Goal: Task Accomplishment & Management: Complete application form

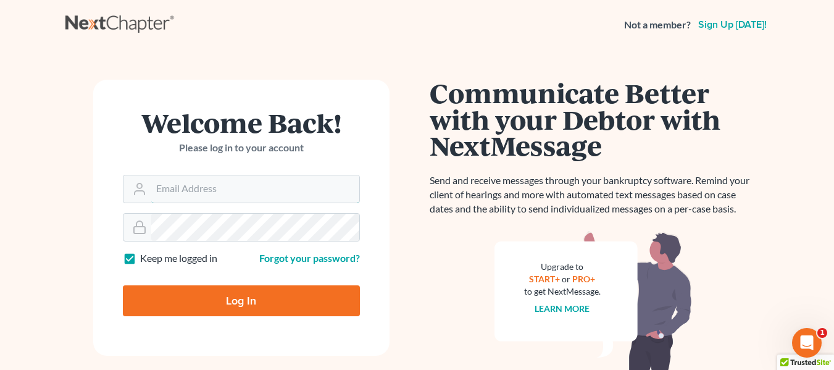
type input "[EMAIL_ADDRESS][DOMAIN_NAME]"
click at [193, 307] on input "Log In" at bounding box center [241, 300] width 237 height 31
type input "Thinking..."
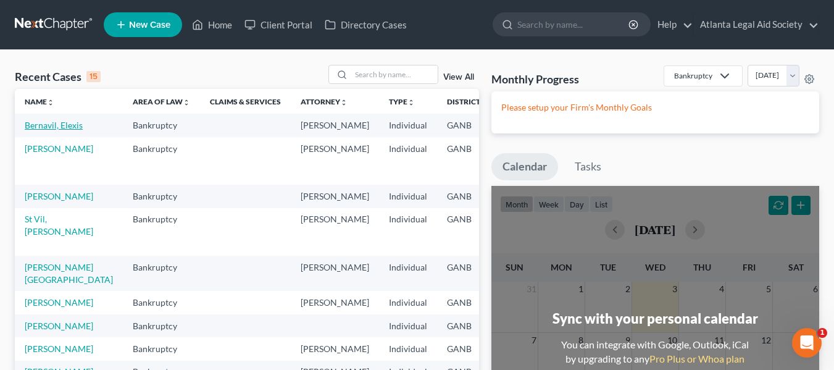
click at [46, 127] on link "Bernavil, Elexis" at bounding box center [54, 125] width 58 height 10
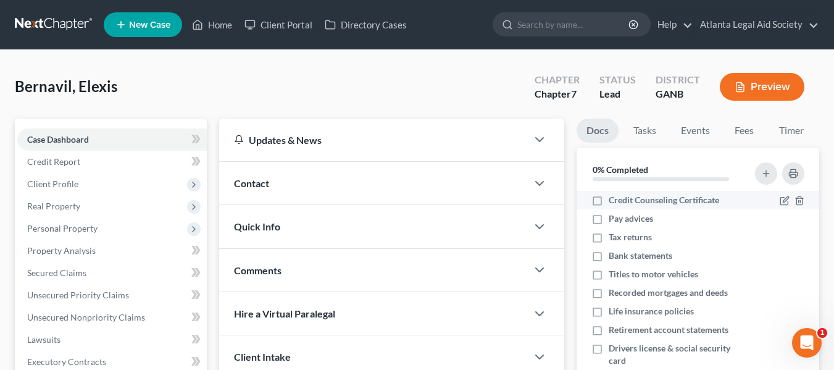
click at [609, 203] on label "Credit Counseling Certificate" at bounding box center [664, 200] width 111 height 12
click at [614, 202] on input "Credit Counseling Certificate" at bounding box center [618, 198] width 8 height 8
checkbox input "true"
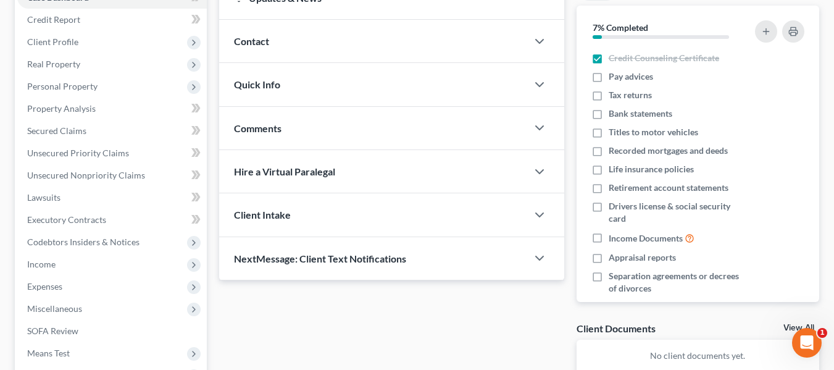
scroll to position [143, 0]
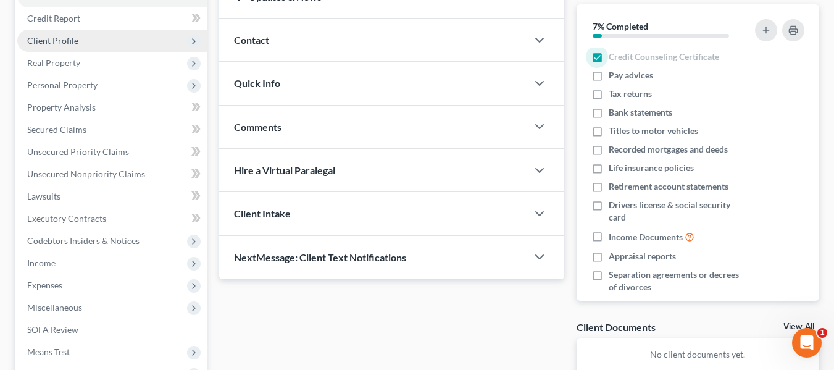
click at [60, 40] on span "Client Profile" at bounding box center [52, 40] width 51 height 10
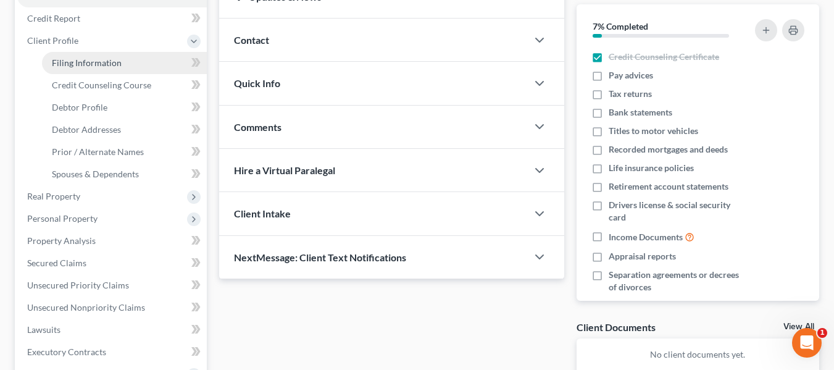
click at [116, 66] on span "Filing Information" at bounding box center [87, 62] width 70 height 10
select select "1"
select select "0"
select select "19"
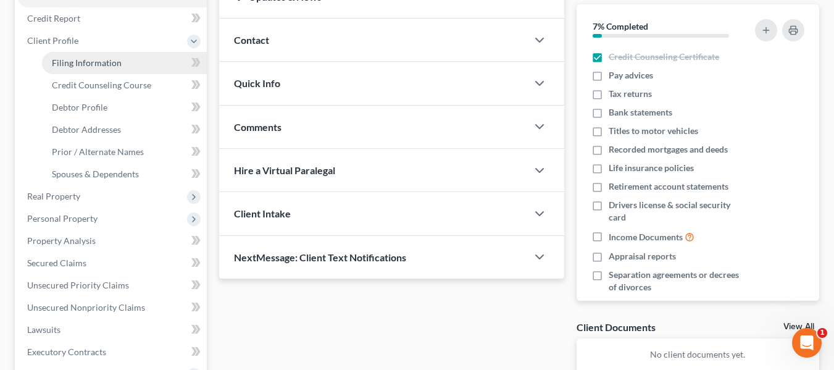
select select "10"
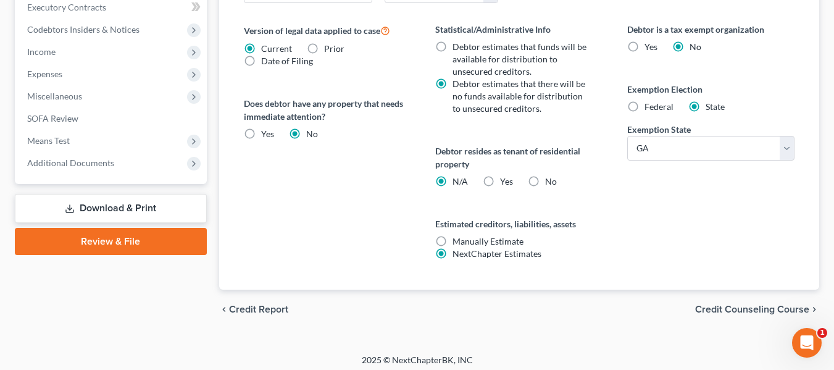
scroll to position [491, 0]
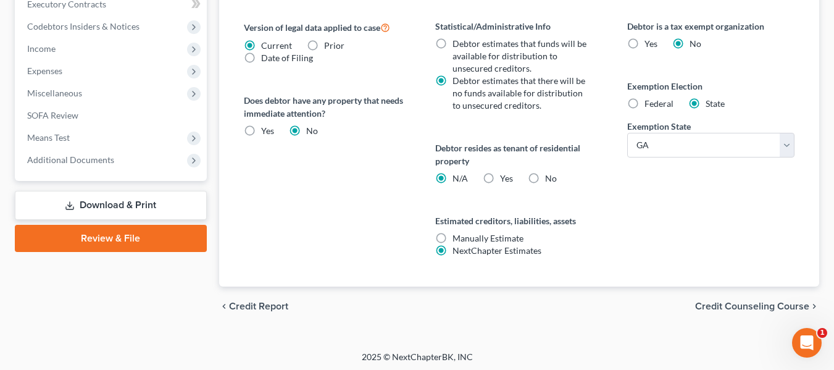
click at [761, 308] on span "Credit Counseling Course" at bounding box center [752, 306] width 114 height 10
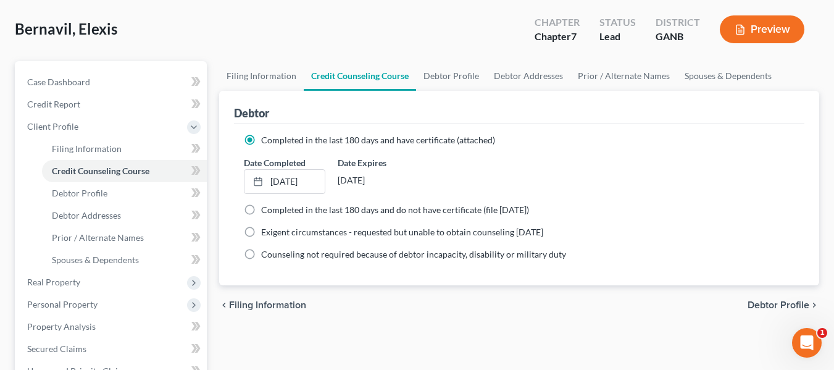
scroll to position [83, 0]
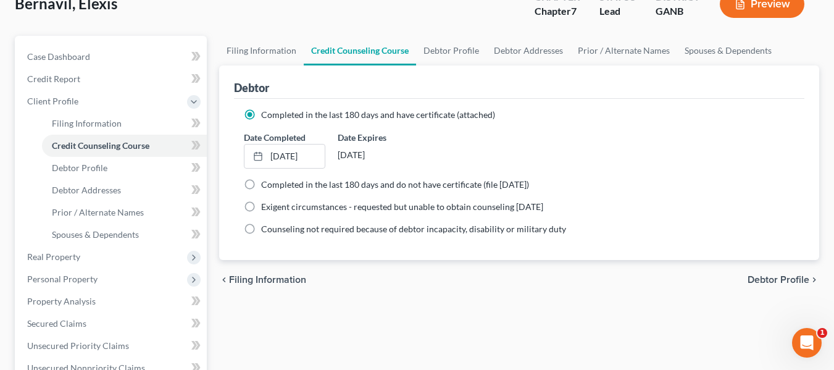
click at [786, 279] on span "Debtor Profile" at bounding box center [779, 280] width 62 height 10
select select "0"
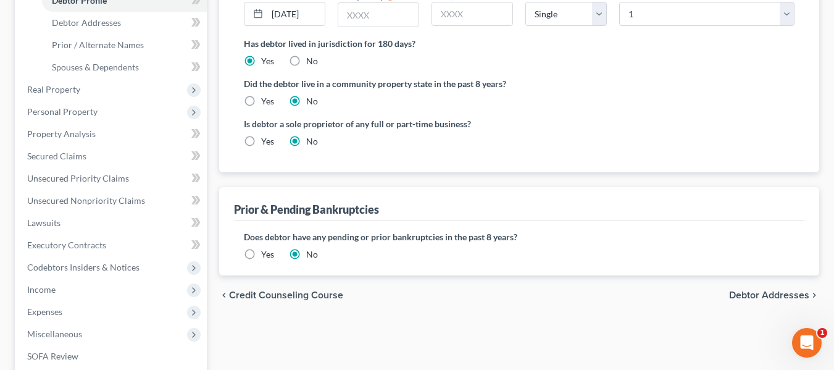
scroll to position [270, 0]
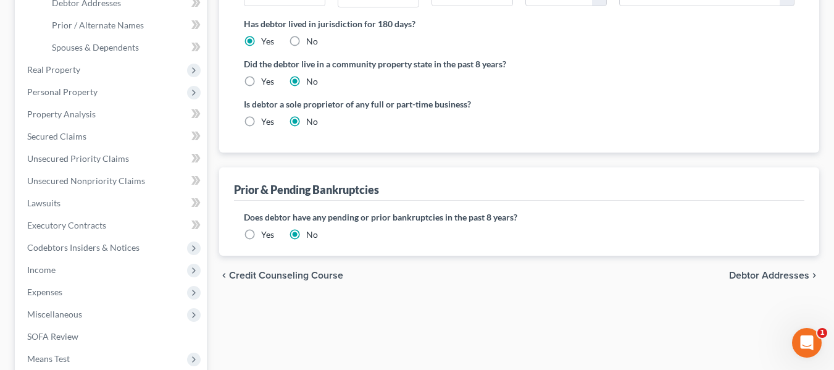
click at [747, 276] on span "Debtor Addresses" at bounding box center [769, 276] width 80 height 10
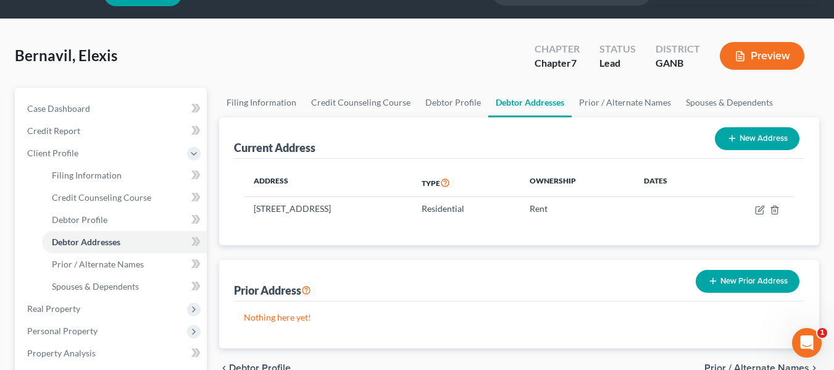
scroll to position [140, 0]
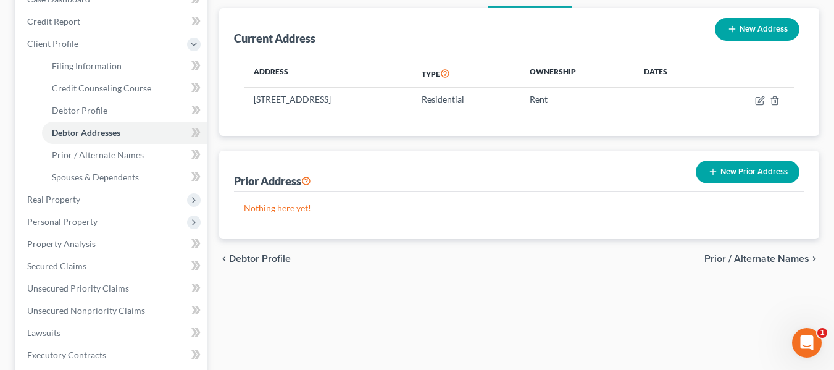
click at [748, 259] on span "Prior / Alternate Names" at bounding box center [757, 259] width 105 height 10
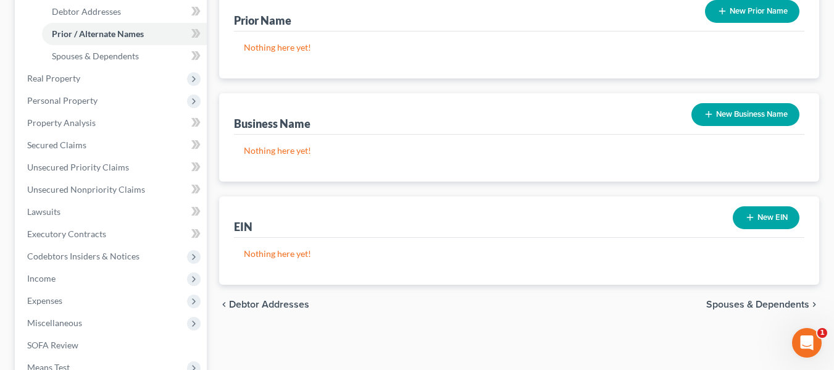
scroll to position [280, 0]
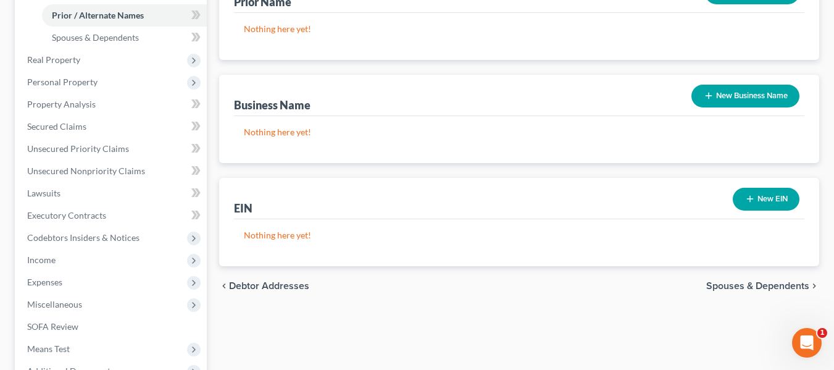
click at [745, 284] on span "Spouses & Dependents" at bounding box center [758, 286] width 103 height 10
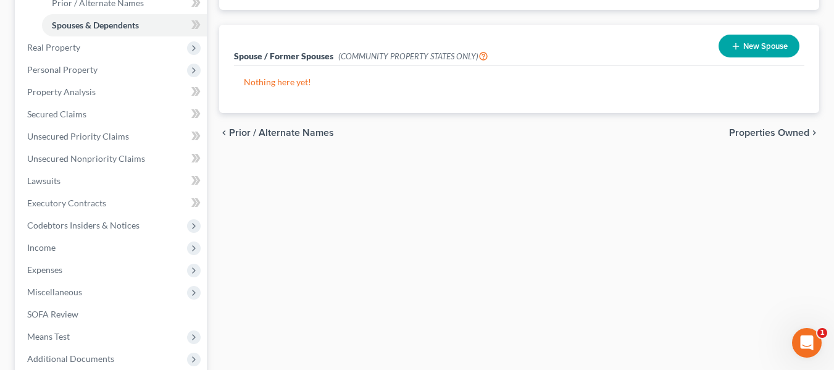
scroll to position [306, 0]
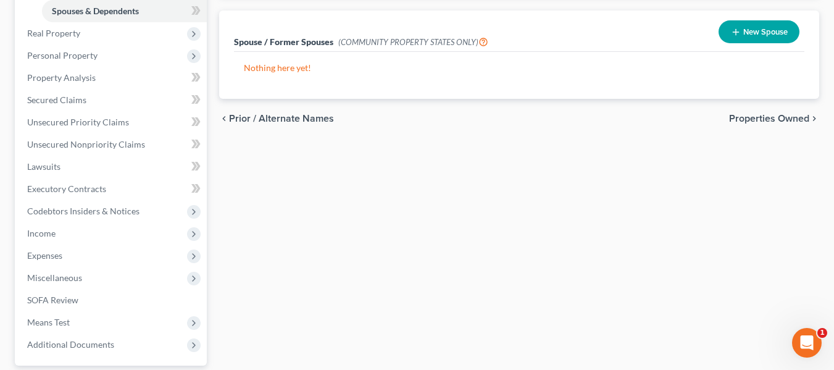
click at [765, 120] on span "Properties Owned" at bounding box center [769, 119] width 80 height 10
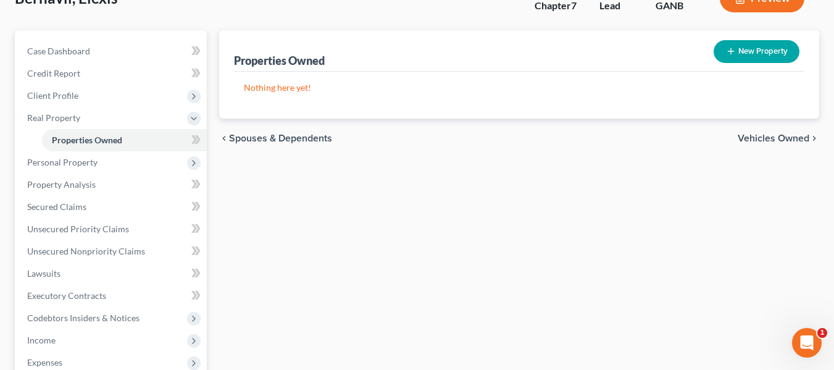
click at [760, 140] on span "Vehicles Owned" at bounding box center [774, 138] width 72 height 10
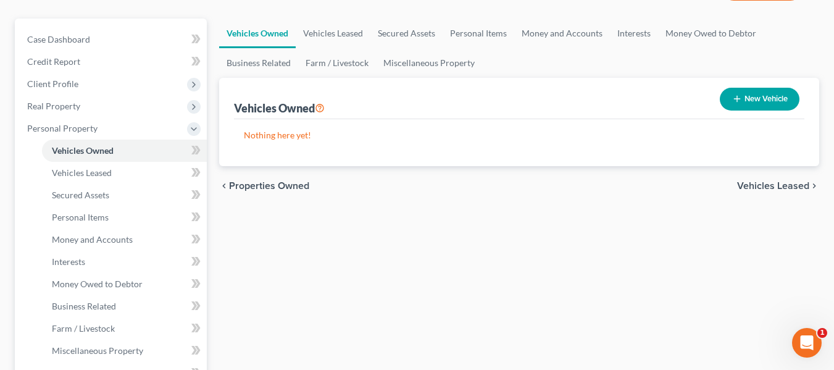
scroll to position [106, 0]
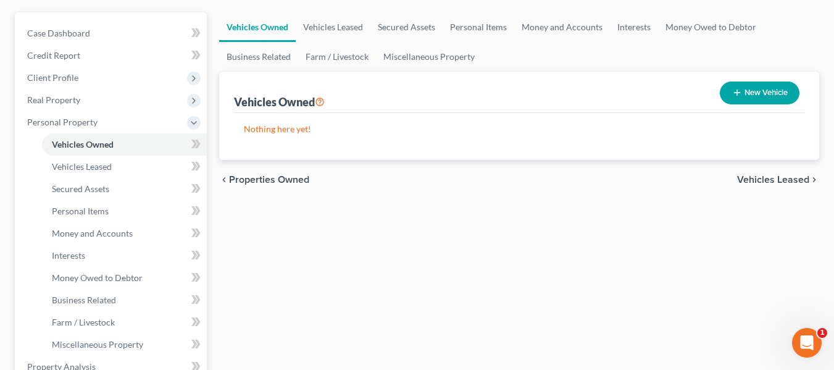
click at [750, 180] on span "Vehicles Leased" at bounding box center [773, 180] width 72 height 10
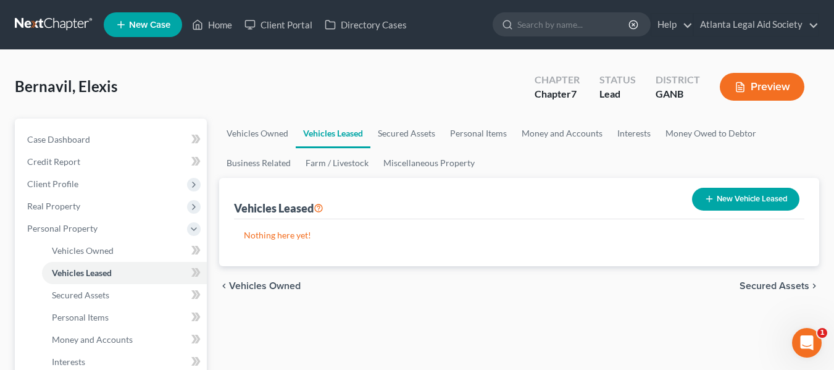
click at [758, 285] on span "Secured Assets" at bounding box center [775, 286] width 70 height 10
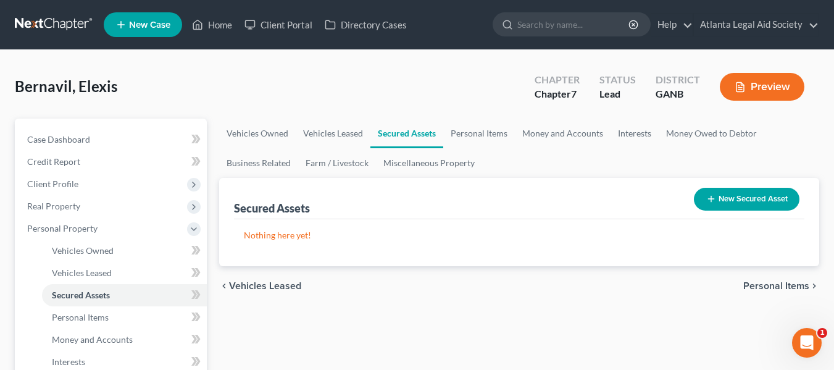
click at [758, 285] on span "Personal Items" at bounding box center [777, 286] width 66 height 10
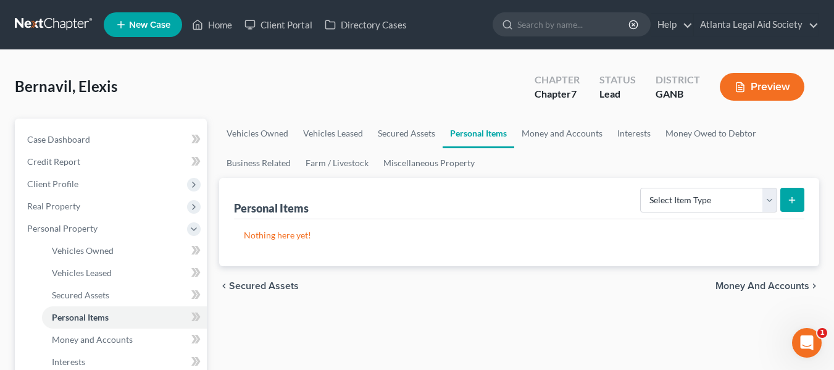
click at [758, 285] on span "Money and Accounts" at bounding box center [763, 286] width 94 height 10
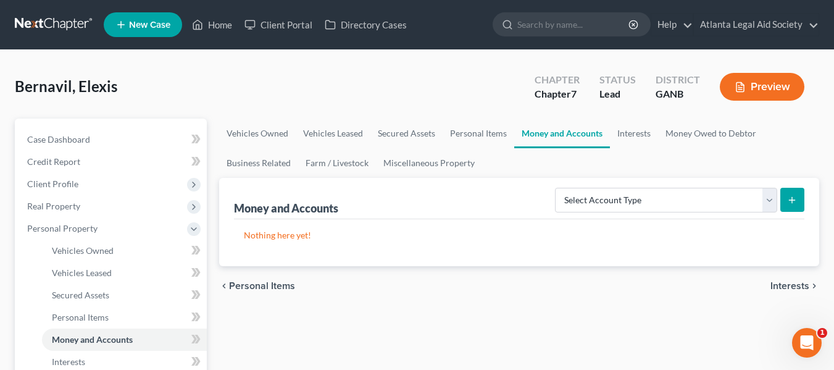
click at [788, 285] on span "Interests" at bounding box center [790, 286] width 39 height 10
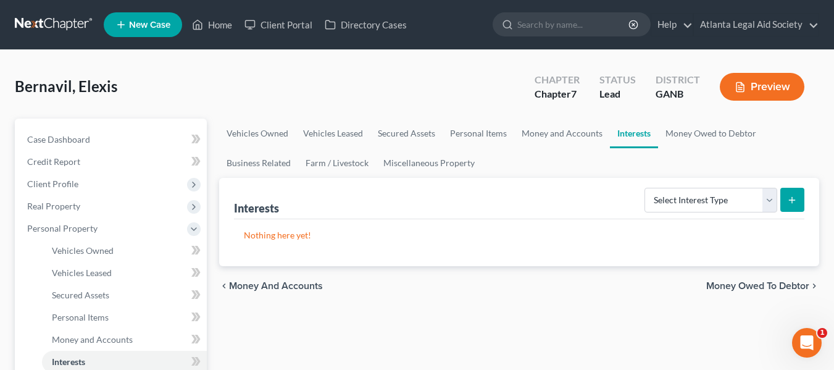
click at [788, 285] on span "Money Owed to Debtor" at bounding box center [758, 286] width 103 height 10
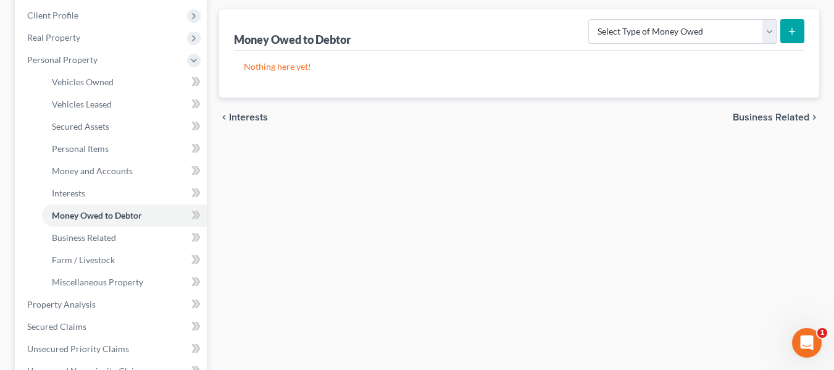
scroll to position [198, 0]
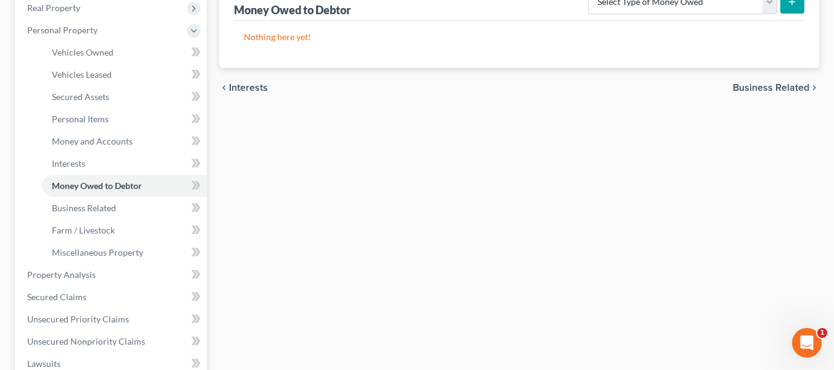
click at [768, 88] on span "Business Related" at bounding box center [771, 88] width 77 height 10
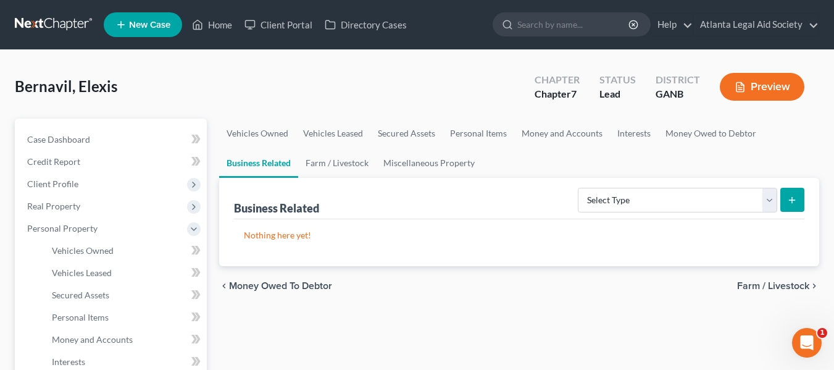
click at [757, 287] on span "Farm / Livestock" at bounding box center [773, 286] width 72 height 10
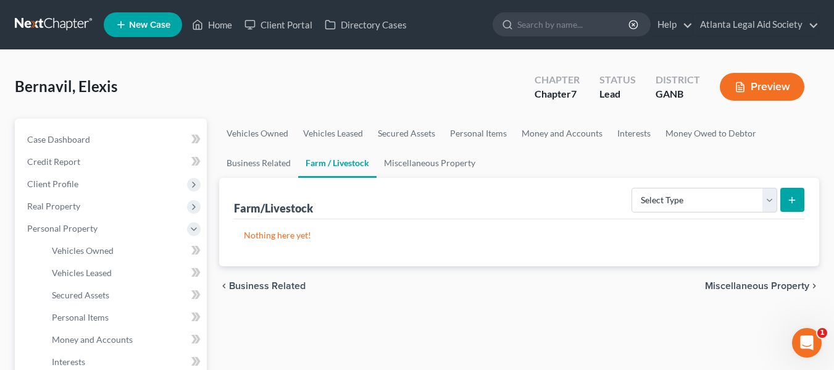
click at [758, 287] on span "Miscellaneous Property" at bounding box center [757, 286] width 104 height 10
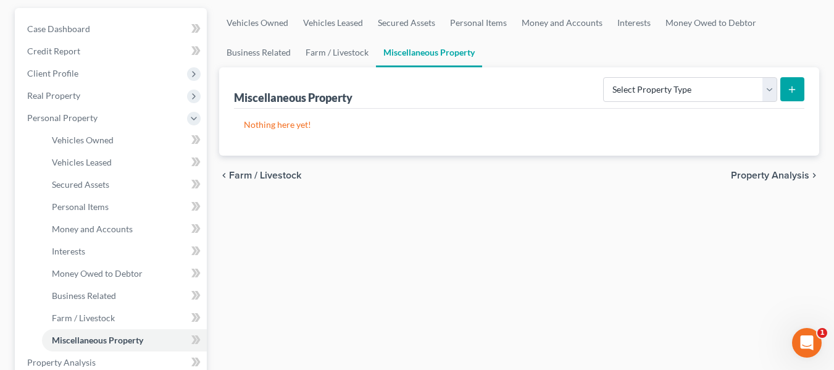
scroll to position [114, 0]
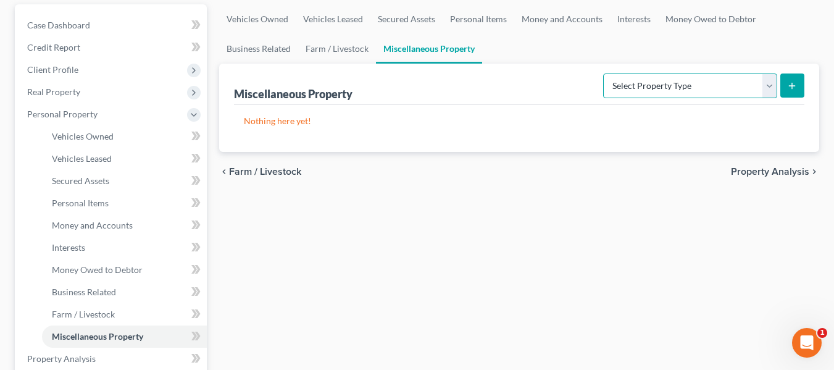
click at [716, 83] on select "Select Property Type Assigned for Creditor Benefit [DATE] Holding for Another N…" at bounding box center [690, 85] width 174 height 25
click at [747, 170] on span "Property Analysis" at bounding box center [770, 172] width 78 height 10
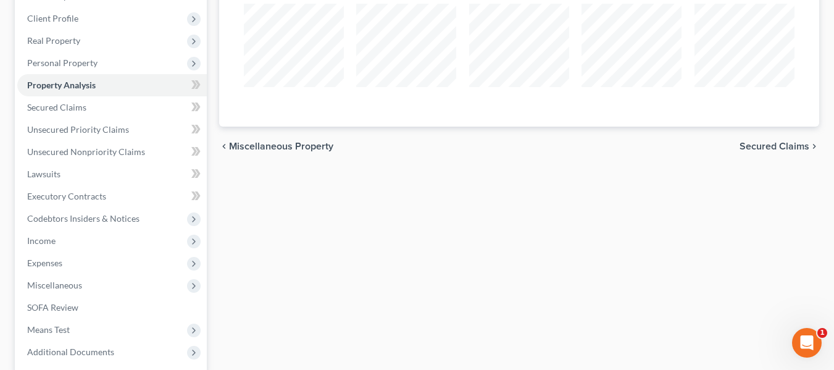
click at [770, 145] on span "Secured Claims" at bounding box center [775, 146] width 70 height 10
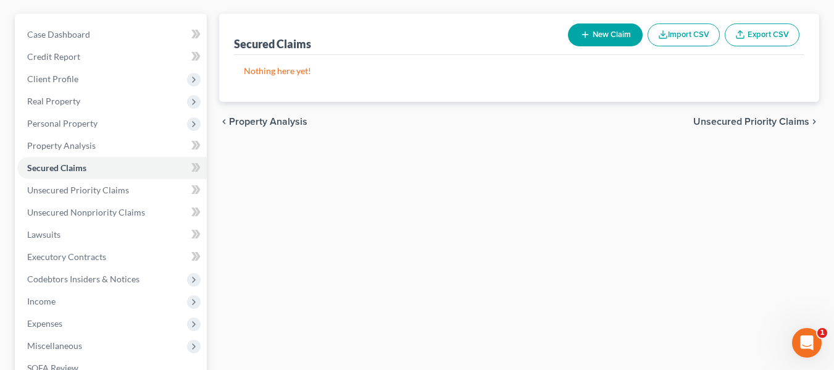
click at [741, 122] on span "Unsecured Priority Claims" at bounding box center [752, 122] width 116 height 10
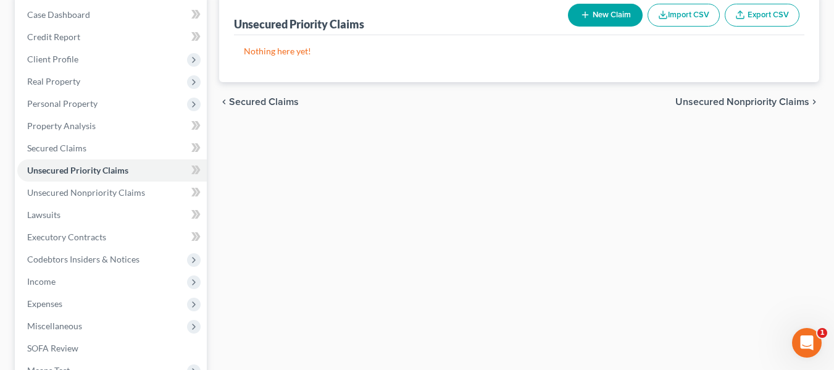
click at [757, 102] on span "Unsecured Nonpriority Claims" at bounding box center [743, 102] width 134 height 10
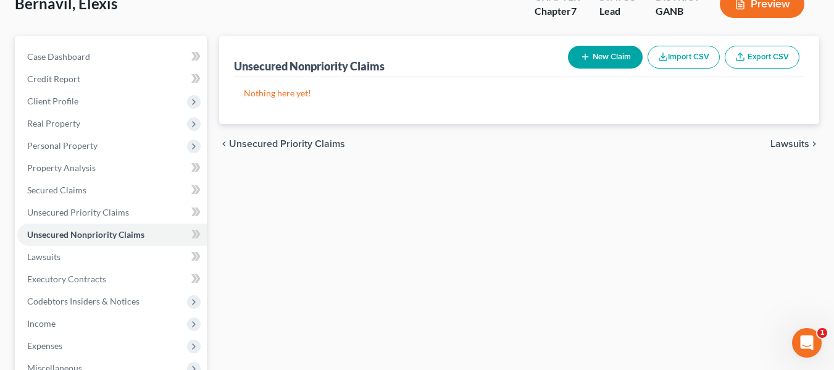
click at [594, 60] on button "New Claim" at bounding box center [605, 57] width 75 height 23
select select "0"
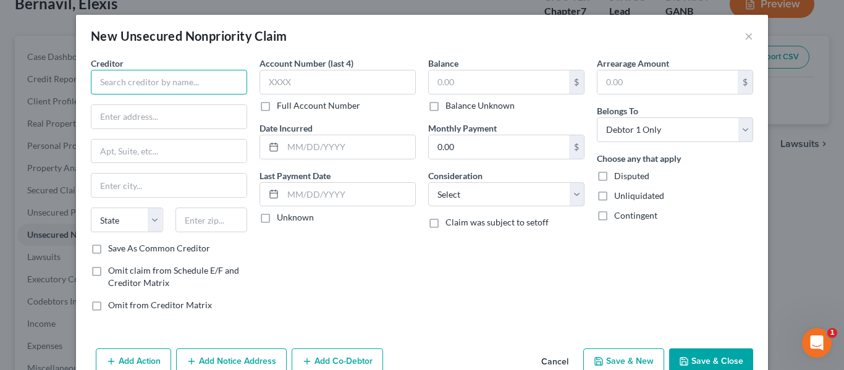
click at [124, 85] on input "text" at bounding box center [169, 82] width 156 height 25
type input "[PERSON_NAME]"
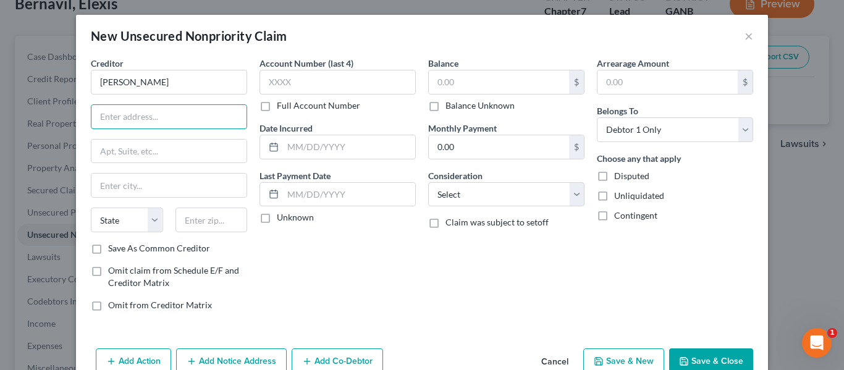
paste input "[STREET_ADDRESS]"
type input "[STREET_ADDRESS]"
drag, startPoint x: 107, startPoint y: 190, endPoint x: 136, endPoint y: 161, distance: 41.5
click at [107, 190] on input "text" at bounding box center [168, 185] width 155 height 23
paste input "Westfield"
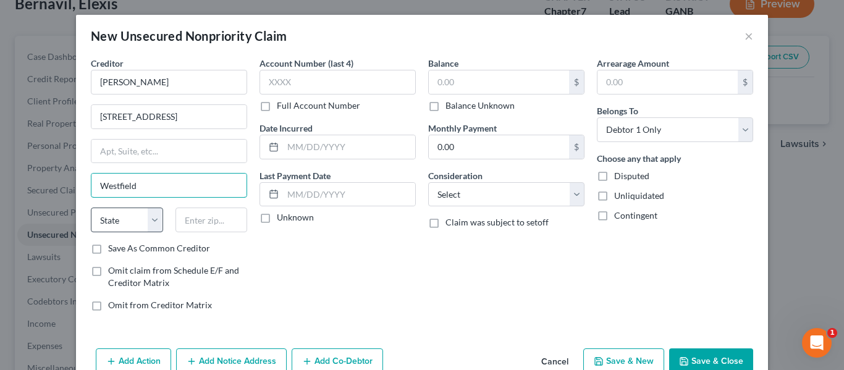
type input "Westfield"
click at [140, 224] on select "State [US_STATE] AK AR AZ CA CO CT DE DC [GEOGRAPHIC_DATA] [GEOGRAPHIC_DATA] GU…" at bounding box center [127, 220] width 72 height 25
click at [91, 208] on select "State [US_STATE] AK AR AZ CA CO CT DE DC [GEOGRAPHIC_DATA] [GEOGRAPHIC_DATA] GU…" at bounding box center [127, 220] width 72 height 25
click at [128, 215] on select "State [US_STATE] AK AR AZ CA CO CT DE DC [GEOGRAPHIC_DATA] [GEOGRAPHIC_DATA] GU…" at bounding box center [127, 220] width 72 height 25
click at [91, 208] on select "State [US_STATE] AK AR AZ CA CO CT DE DC [GEOGRAPHIC_DATA] [GEOGRAPHIC_DATA] GU…" at bounding box center [127, 220] width 72 height 25
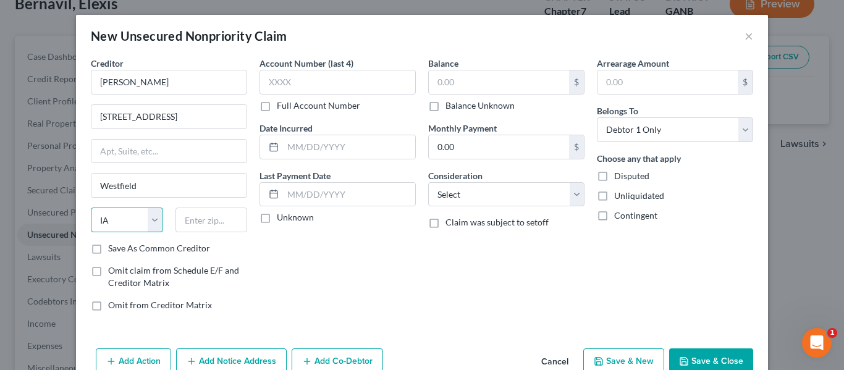
click at [133, 219] on select "State [US_STATE] AK AR AZ CA CO CT DE DC [GEOGRAPHIC_DATA] [GEOGRAPHIC_DATA] GU…" at bounding box center [127, 220] width 72 height 25
select select "15"
click at [91, 208] on select "State [US_STATE] AK AR AZ CA CO CT DE DC [GEOGRAPHIC_DATA] [GEOGRAPHIC_DATA] GU…" at bounding box center [127, 220] width 72 height 25
drag, startPoint x: 198, startPoint y: 226, endPoint x: 229, endPoint y: 220, distance: 31.5
click at [198, 226] on input "text" at bounding box center [211, 220] width 72 height 25
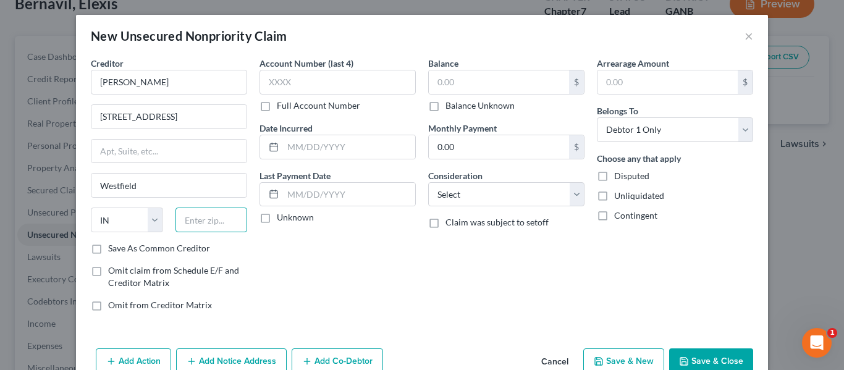
paste input "46074"
type input "46074"
click at [303, 240] on div "Account Number (last 4) Full Account Number Date Incurred Last Payment Date Unk…" at bounding box center [337, 189] width 169 height 264
click at [297, 148] on input "text" at bounding box center [349, 146] width 132 height 23
click at [388, 164] on div "Account Number (last 4) Full Account Number Date Incurred 04252024 Last Payment…" at bounding box center [337, 189] width 169 height 264
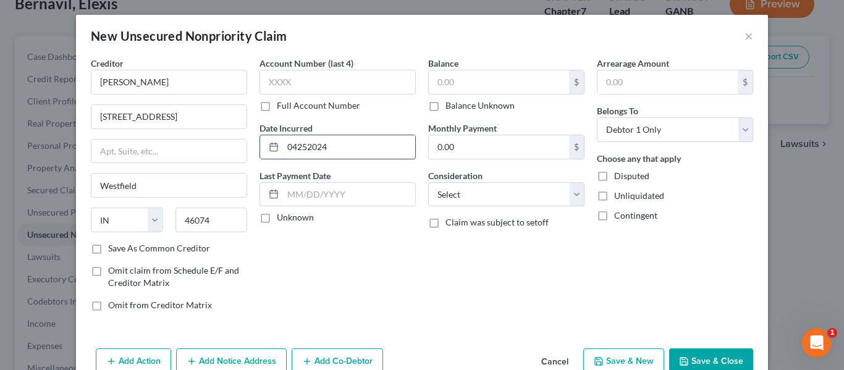
click at [293, 145] on input "04252024" at bounding box center [349, 146] width 132 height 23
click at [304, 148] on input "04/252024" at bounding box center [349, 146] width 132 height 23
type input "[DATE]"
drag, startPoint x: 286, startPoint y: 196, endPoint x: 306, endPoint y: 193, distance: 20.5
click at [286, 196] on input "text" at bounding box center [349, 194] width 132 height 23
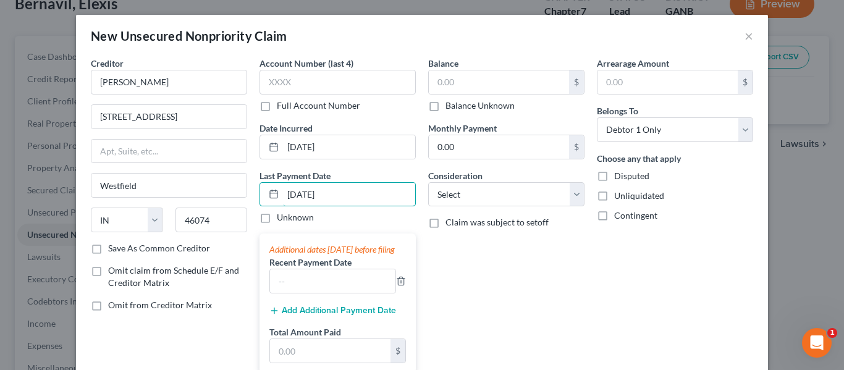
type input "[DATE]"
click at [490, 261] on div "Balance $ Balance Unknown Balance Undetermined $ Balance Unknown Monthly Paymen…" at bounding box center [506, 220] width 169 height 326
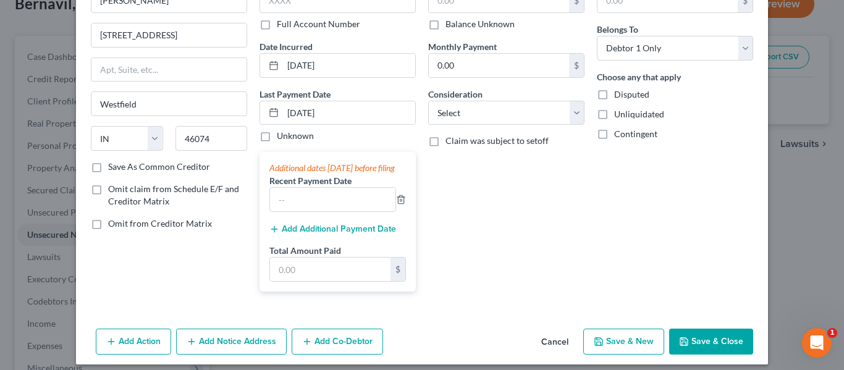
scroll to position [85, 0]
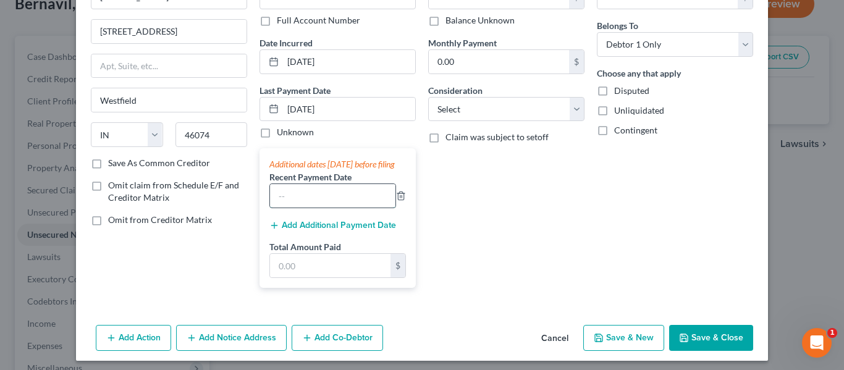
click at [295, 208] on input "text" at bounding box center [332, 195] width 125 height 23
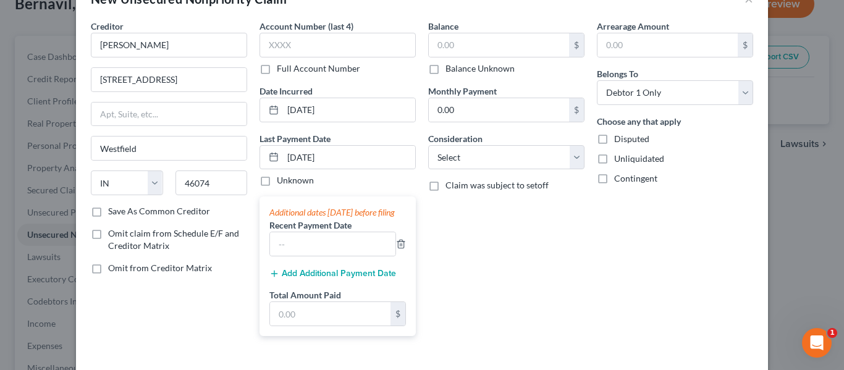
scroll to position [0, 0]
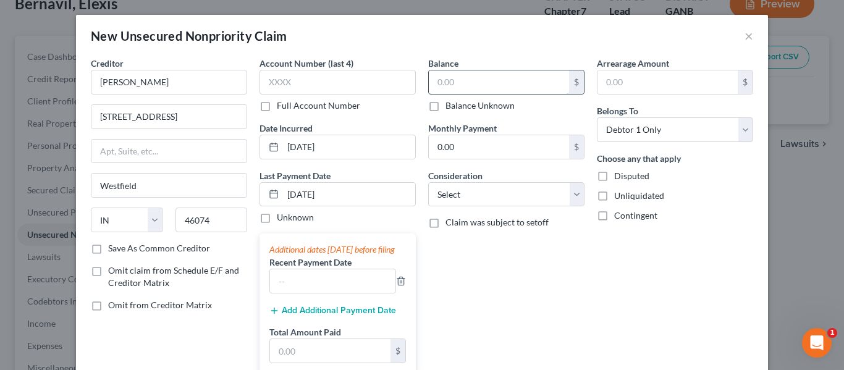
click at [466, 81] on input "text" at bounding box center [499, 81] width 140 height 23
type input "1,398"
drag, startPoint x: 637, startPoint y: 81, endPoint x: 634, endPoint y: 72, distance: 9.0
click at [637, 79] on input "text" at bounding box center [667, 81] width 140 height 23
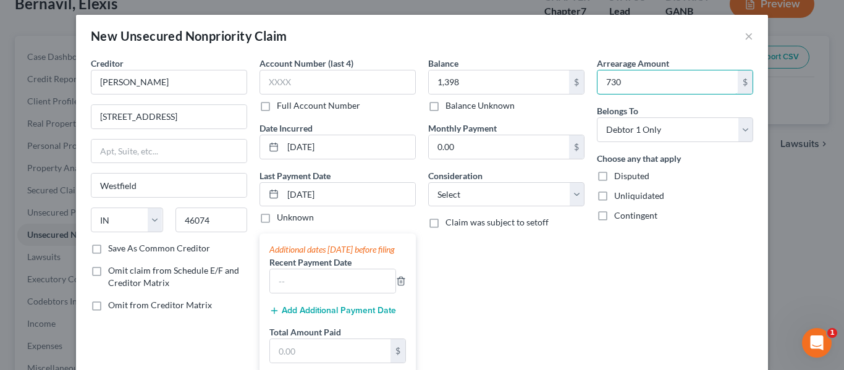
type input "730"
click at [539, 280] on div "Balance 1,398.00 $ Balance Unknown Balance Undetermined 1,398 $ Balance Unknown…" at bounding box center [506, 220] width 169 height 326
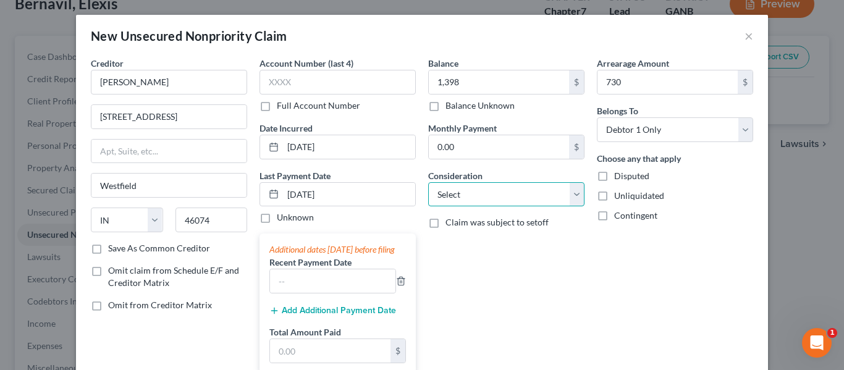
click at [544, 193] on select "Select Cable / Satellite Services Collection Agency Credit Card Debt Debt Couns…" at bounding box center [506, 194] width 156 height 25
select select "8"
click at [428, 182] on select "Select Cable / Satellite Services Collection Agency Credit Card Debt Debt Couns…" at bounding box center [506, 194] width 156 height 25
click at [690, 264] on div "Arrearage Amount 730 $ Belongs To * Select Debtor 1 Only Debtor 2 Only Debtor 1…" at bounding box center [674, 220] width 169 height 326
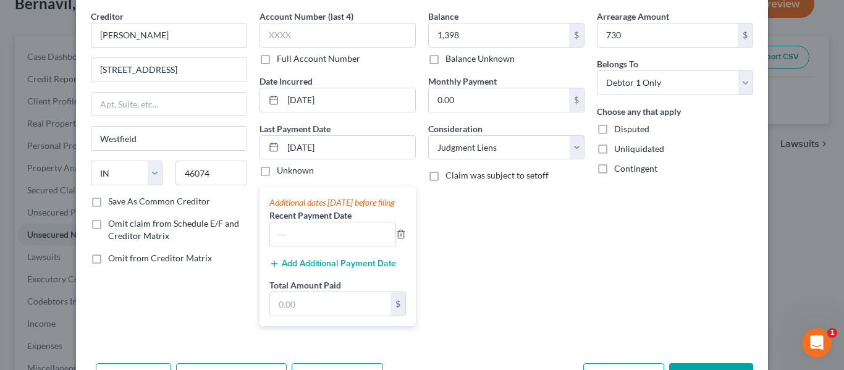
scroll to position [103, 0]
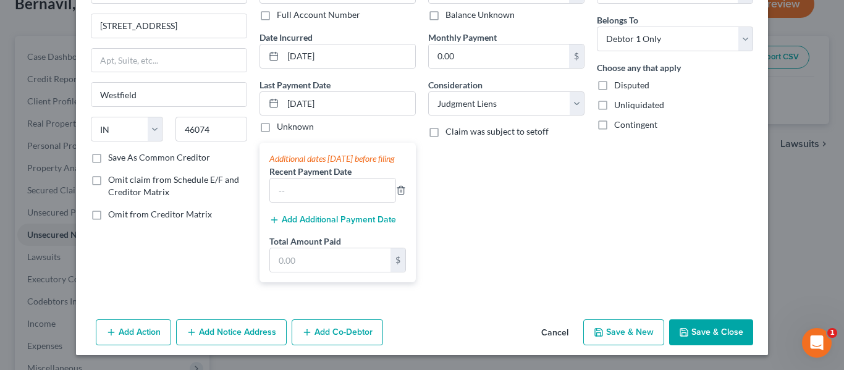
click at [592, 166] on div "Arrearage Amount 730 $ Belongs To * Select Debtor 1 Only Debtor 2 Only Debtor 1…" at bounding box center [674, 129] width 169 height 326
click at [316, 187] on input "text" at bounding box center [332, 189] width 125 height 23
click at [392, 191] on div at bounding box center [337, 190] width 136 height 25
click at [398, 190] on icon "button" at bounding box center [401, 190] width 10 height 10
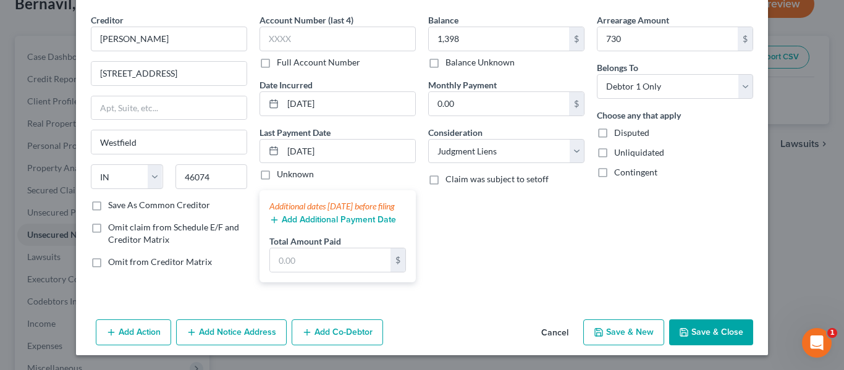
scroll to position [56, 0]
click at [306, 260] on input "text" at bounding box center [330, 259] width 120 height 23
type input "50.00"
click at [503, 224] on div "Balance 1,398.00 $ Balance Unknown Balance Undetermined 1,398 $ Balance Unknown…" at bounding box center [506, 153] width 169 height 279
drag, startPoint x: 708, startPoint y: 333, endPoint x: 770, endPoint y: 324, distance: 61.9
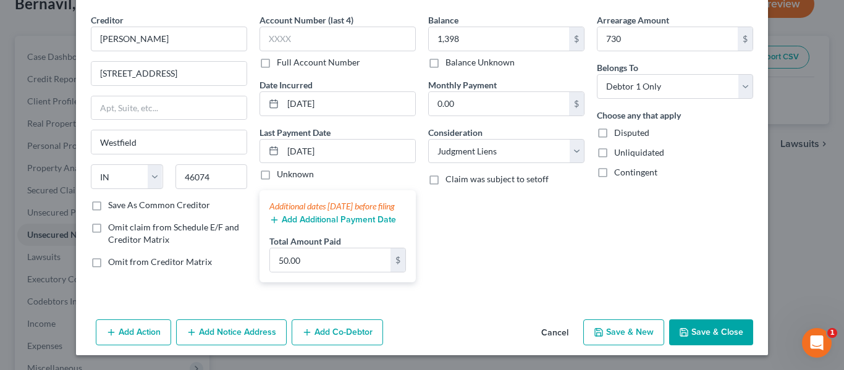
click at [708, 334] on button "Save & Close" at bounding box center [711, 332] width 84 height 26
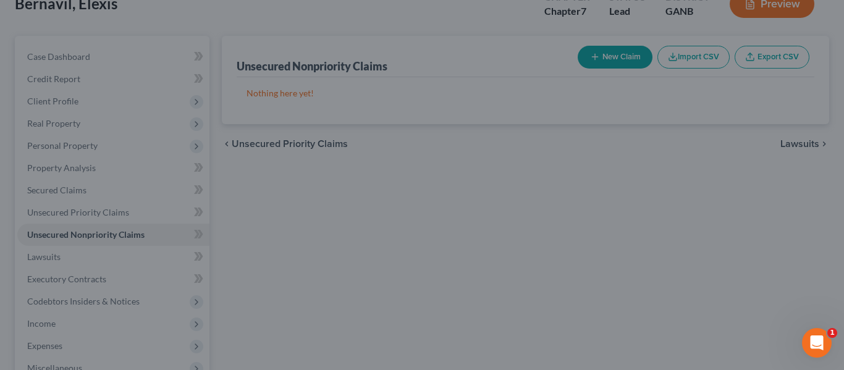
type input "1,398.00"
type input "730.00"
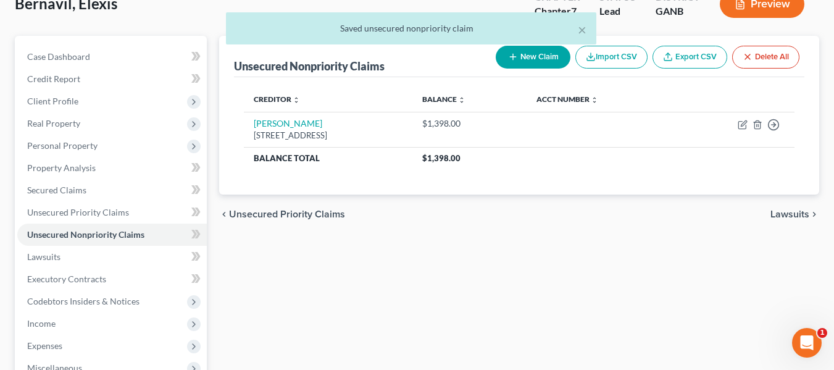
click at [537, 61] on button "New Claim" at bounding box center [533, 57] width 75 height 23
select select "0"
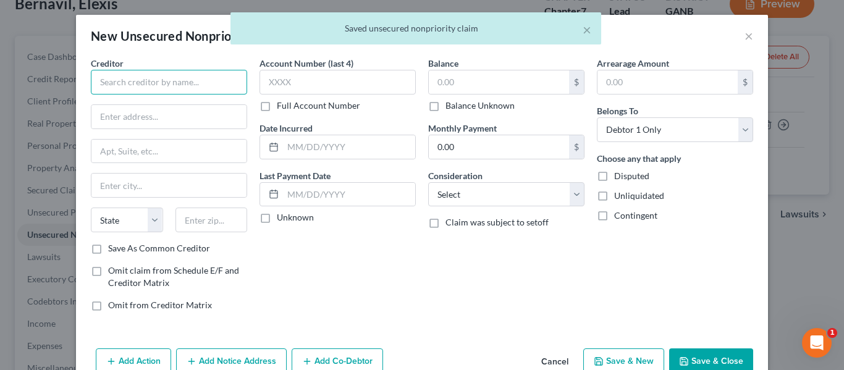
drag, startPoint x: 136, startPoint y: 82, endPoint x: 158, endPoint y: 2, distance: 83.1
click at [136, 80] on input "text" at bounding box center [169, 82] width 156 height 25
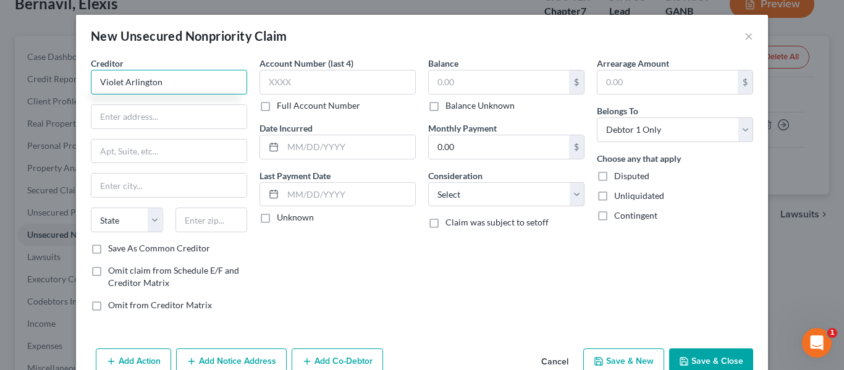
type input "Violet Arlington"
paste input "[STREET_ADDRESS]"
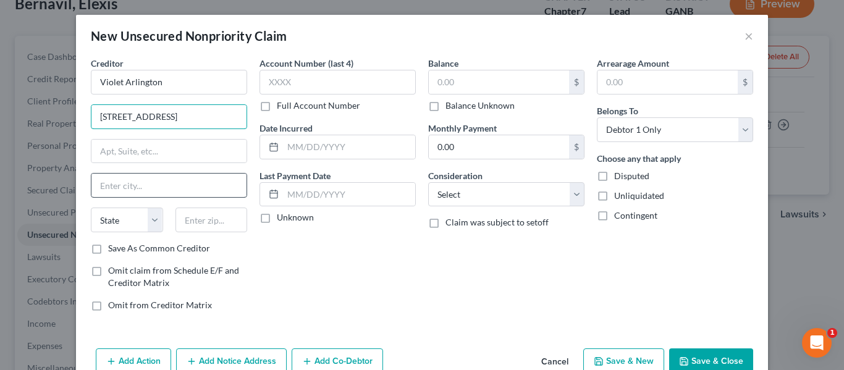
type input "[STREET_ADDRESS]"
drag, startPoint x: 109, startPoint y: 185, endPoint x: 151, endPoint y: 164, distance: 47.0
click at [109, 185] on input "text" at bounding box center [168, 185] width 155 height 23
paste input "Westfield"
type input "Westfield"
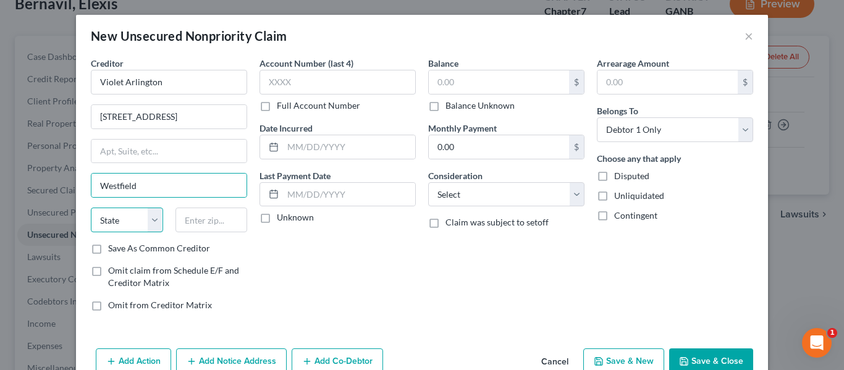
click at [113, 218] on select "State [US_STATE] AK AR AZ CA CO CT DE DC [GEOGRAPHIC_DATA] [GEOGRAPHIC_DATA] GU…" at bounding box center [127, 220] width 72 height 25
select select "15"
click at [91, 208] on select "State [US_STATE] AK AR AZ CA CO CT DE DC [GEOGRAPHIC_DATA] [GEOGRAPHIC_DATA] GU…" at bounding box center [127, 220] width 72 height 25
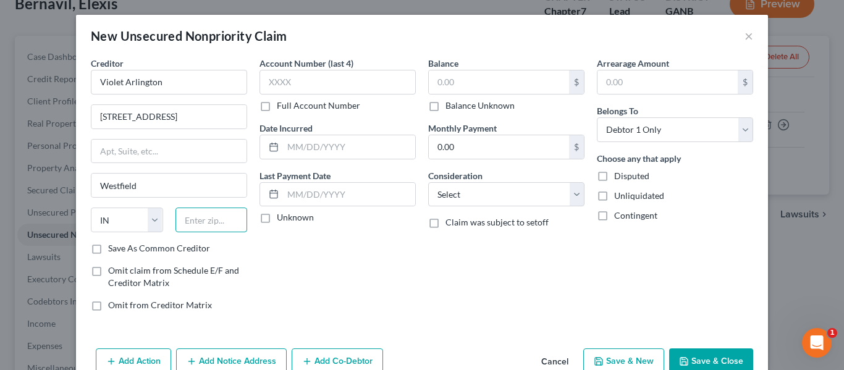
drag, startPoint x: 204, startPoint y: 222, endPoint x: 209, endPoint y: 209, distance: 13.9
click at [204, 220] on input "text" at bounding box center [211, 220] width 72 height 25
paste input "46074"
type input "46074"
drag, startPoint x: 290, startPoint y: 145, endPoint x: 308, endPoint y: 145, distance: 17.9
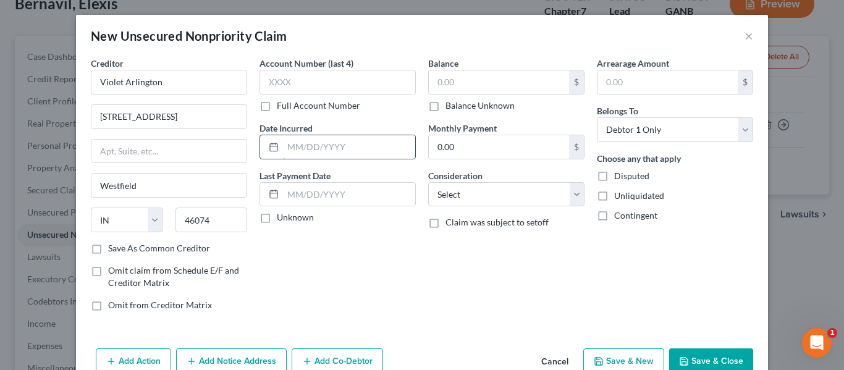
click at [290, 145] on input "text" at bounding box center [349, 146] width 132 height 23
type input "[DATE]"
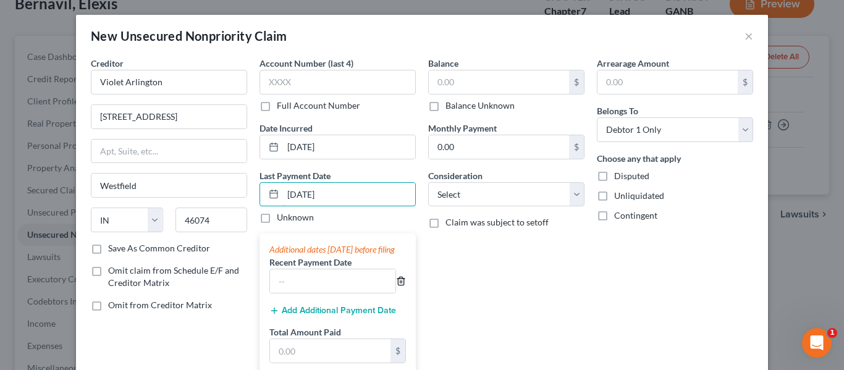
type input "[DATE]"
click at [401, 283] on line "button" at bounding box center [401, 282] width 0 height 2
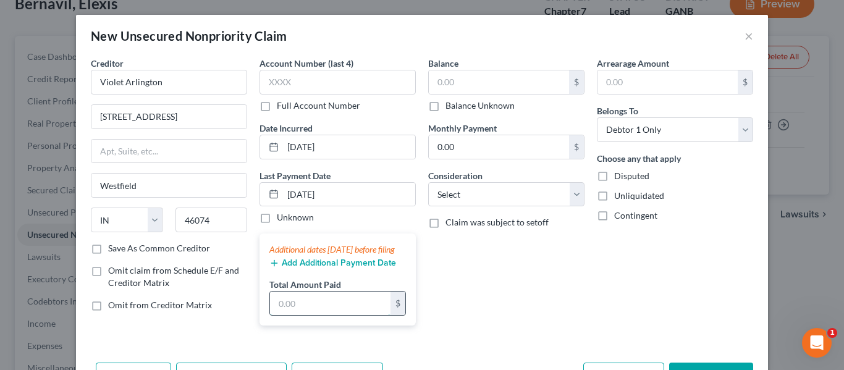
click at [309, 315] on input "text" at bounding box center [330, 302] width 120 height 23
type input "50.00"
click at [487, 83] on input "text" at bounding box center [499, 81] width 140 height 23
type input "1,398"
click at [639, 73] on input "text" at bounding box center [667, 81] width 140 height 23
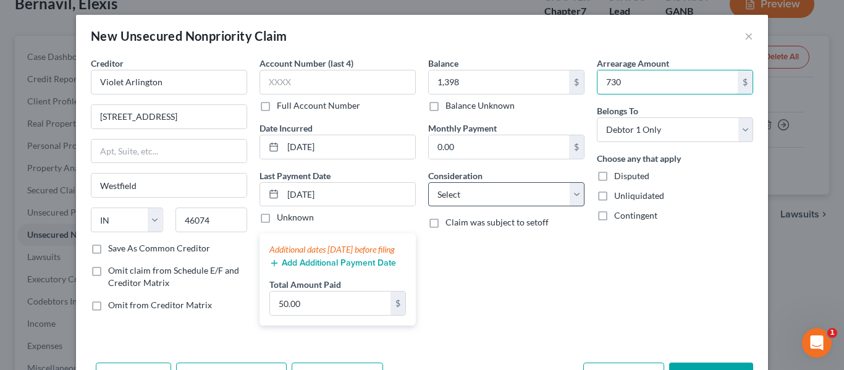
type input "730"
click at [503, 189] on select "Select Cable / Satellite Services Collection Agency Credit Card Debt Debt Couns…" at bounding box center [506, 194] width 156 height 25
select select "8"
click at [428, 182] on select "Select Cable / Satellite Services Collection Agency Credit Card Debt Debt Couns…" at bounding box center [506, 194] width 156 height 25
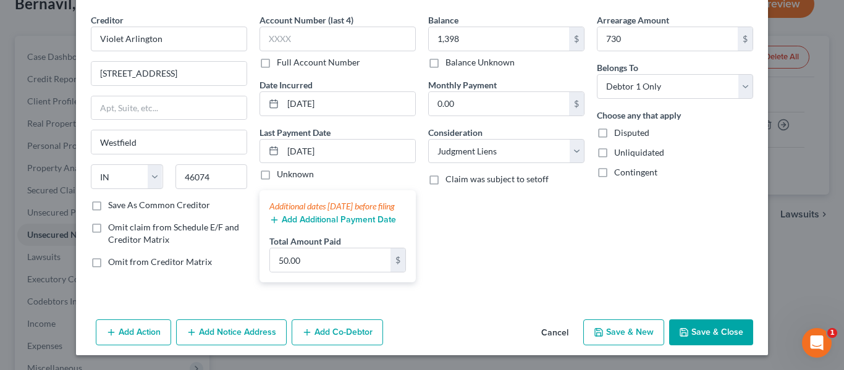
drag, startPoint x: 715, startPoint y: 331, endPoint x: 581, endPoint y: 254, distance: 154.1
click at [714, 331] on button "Save & Close" at bounding box center [711, 332] width 84 height 26
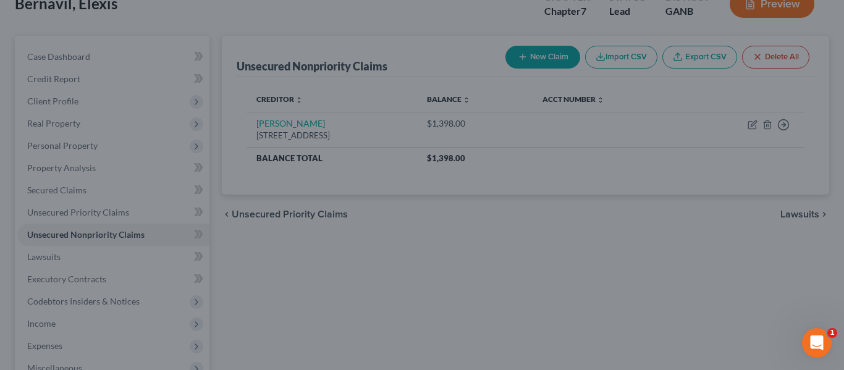
type input "1,398.00"
type input "730.00"
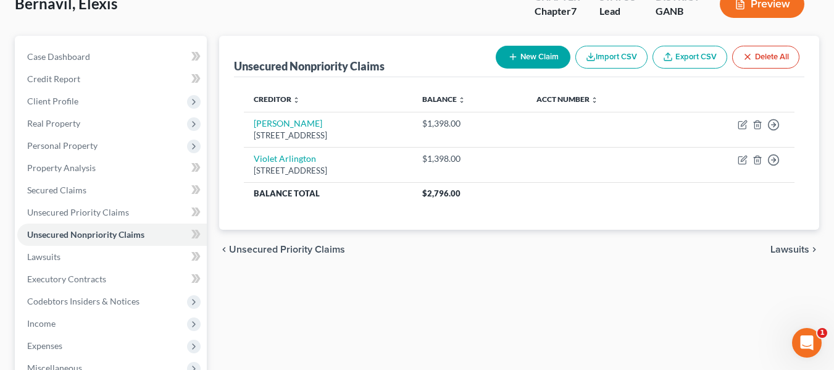
click at [785, 250] on span "Lawsuits" at bounding box center [790, 250] width 39 height 10
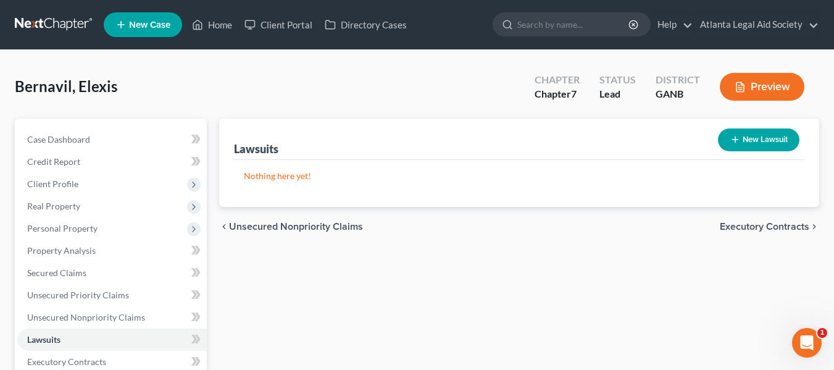
click at [753, 142] on button "New Lawsuit" at bounding box center [759, 139] width 82 height 23
select select "0"
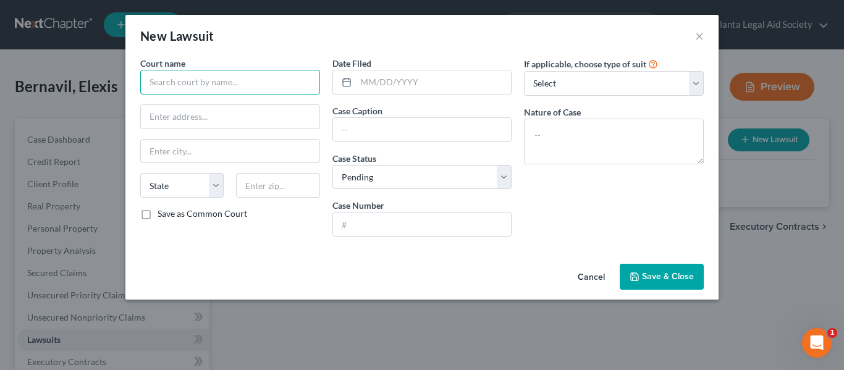
click at [202, 79] on input "text" at bounding box center [230, 82] width 180 height 25
type input "[GEOGRAPHIC_DATA], [US_STATE] Superior Court"
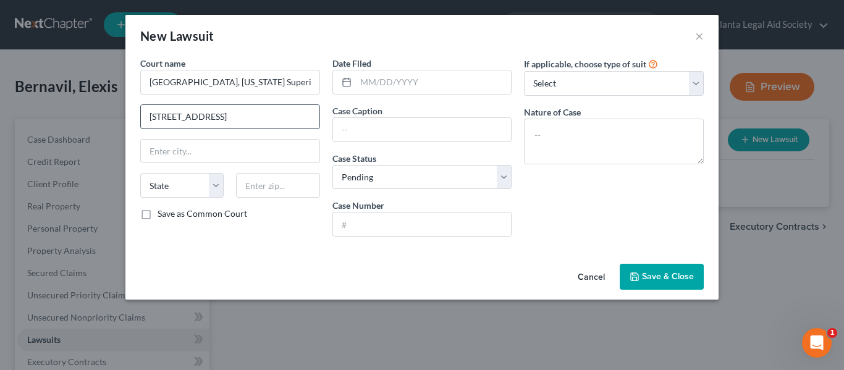
type input "[STREET_ADDRESS]"
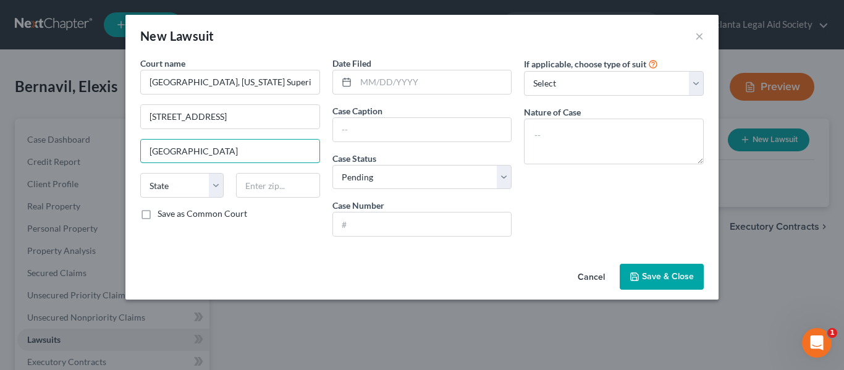
type input "[GEOGRAPHIC_DATA]"
select select "15"
type input "46060"
click at [356, 80] on input "text" at bounding box center [434, 81] width 156 height 23
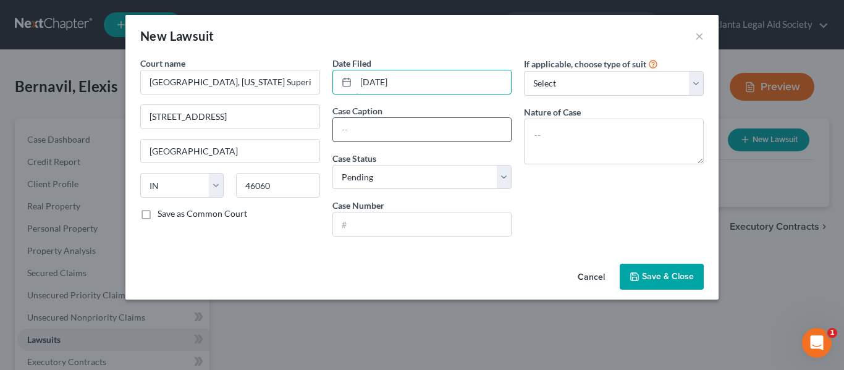
type input "[DATE]"
click at [359, 125] on input "text" at bounding box center [422, 129] width 178 height 23
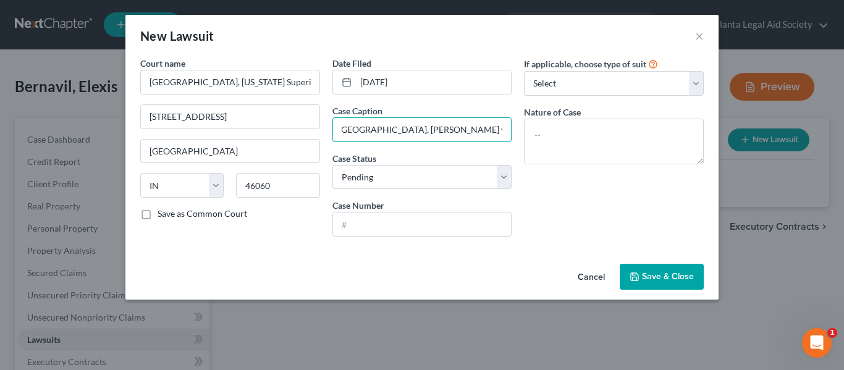
scroll to position [0, 30]
type input "Violet [GEOGRAPHIC_DATA], [PERSON_NAME] v. [PERSON_NAME]"
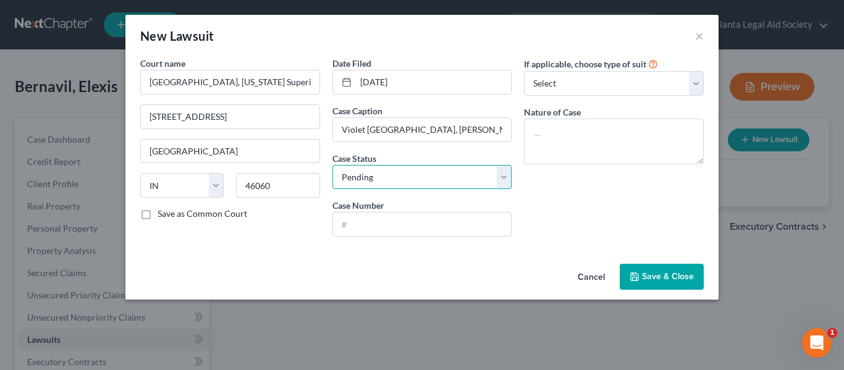
click at [382, 177] on select "Select Pending On Appeal Concluded" at bounding box center [422, 177] width 180 height 25
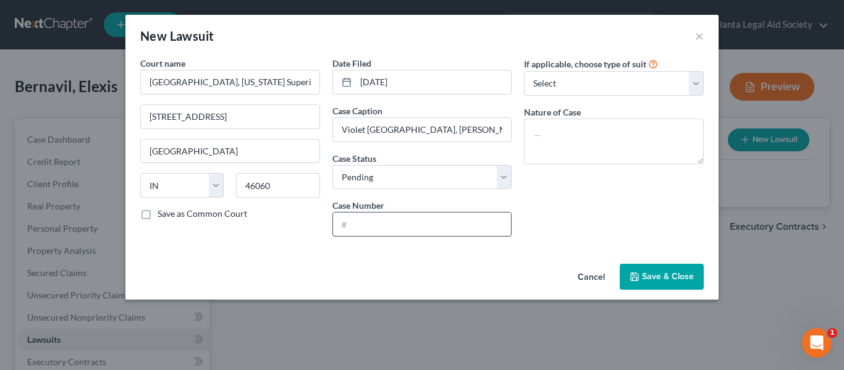
click at [384, 227] on input "text" at bounding box center [422, 223] width 178 height 23
paste input "29D06-2403-SC-002755"
type input "29D06-2403-SC-002755"
click at [571, 81] on select "Select Repossession Garnishment Foreclosure Attached, Seized, Or Levied Other" at bounding box center [614, 83] width 180 height 25
select select "4"
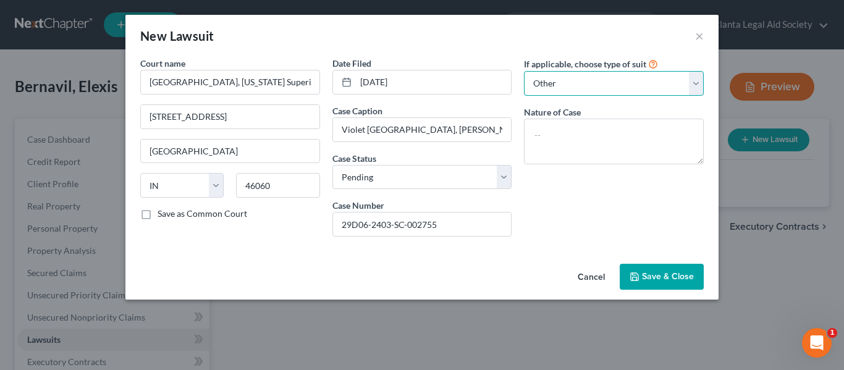
click at [524, 71] on select "Select Repossession Garnishment Foreclosure Attached, Seized, Or Levied Other" at bounding box center [614, 83] width 180 height 25
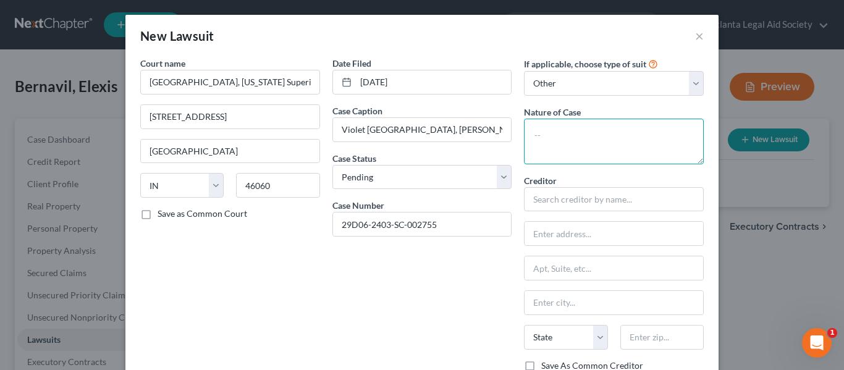
click at [561, 132] on textarea at bounding box center [614, 142] width 180 height 46
type textarea "Small Claims"
click at [593, 175] on div "Creditor *" at bounding box center [614, 193] width 180 height 38
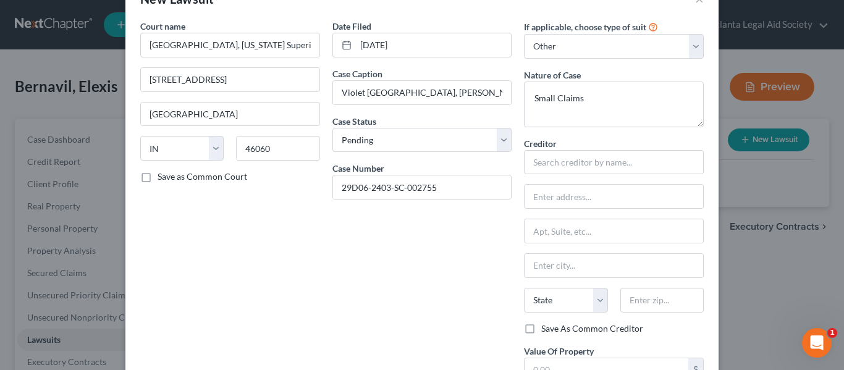
scroll to position [103, 0]
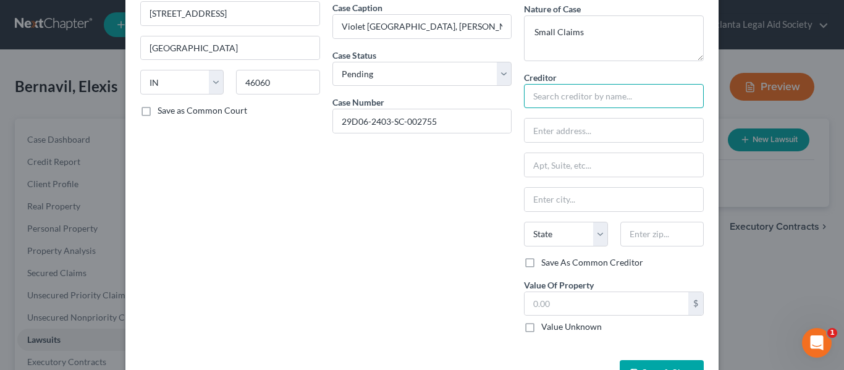
click at [560, 93] on input "text" at bounding box center [614, 96] width 180 height 25
type input "[PERSON_NAME] and [PERSON_NAME]"
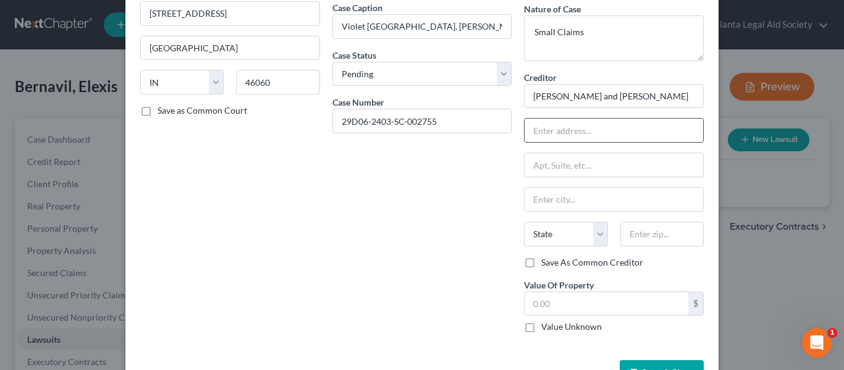
click at [548, 127] on input "text" at bounding box center [613, 130] width 178 height 23
paste input "[STREET_ADDRESS]"
type input "[STREET_ADDRESS]"
drag, startPoint x: 547, startPoint y: 199, endPoint x: 550, endPoint y: 190, distance: 9.6
click at [547, 199] on input "text" at bounding box center [613, 199] width 178 height 23
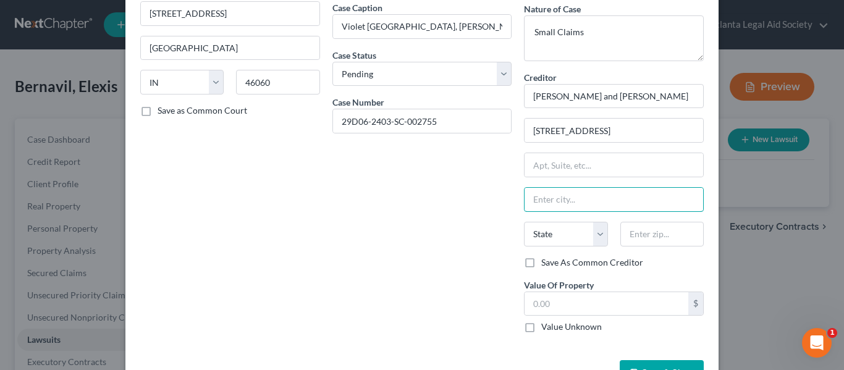
paste input "Westfield"
type input "Westfield"
click at [568, 233] on select "State [US_STATE] AK AR AZ CA CO CT DE DC [GEOGRAPHIC_DATA] [GEOGRAPHIC_DATA] GU…" at bounding box center [565, 234] width 83 height 25
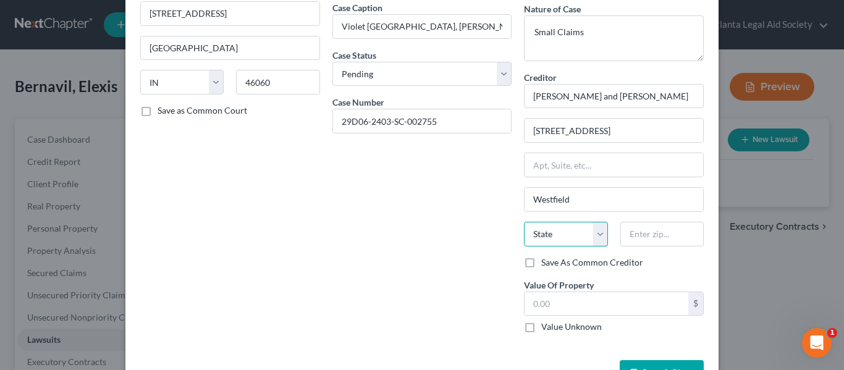
select select "15"
click at [524, 222] on select "State [US_STATE] AK AR AZ CA CO CT DE DC [GEOGRAPHIC_DATA] [GEOGRAPHIC_DATA] GU…" at bounding box center [565, 234] width 83 height 25
drag, startPoint x: 634, startPoint y: 238, endPoint x: 582, endPoint y: 178, distance: 79.2
click at [627, 235] on input "text" at bounding box center [661, 234] width 83 height 25
paste input "46074"
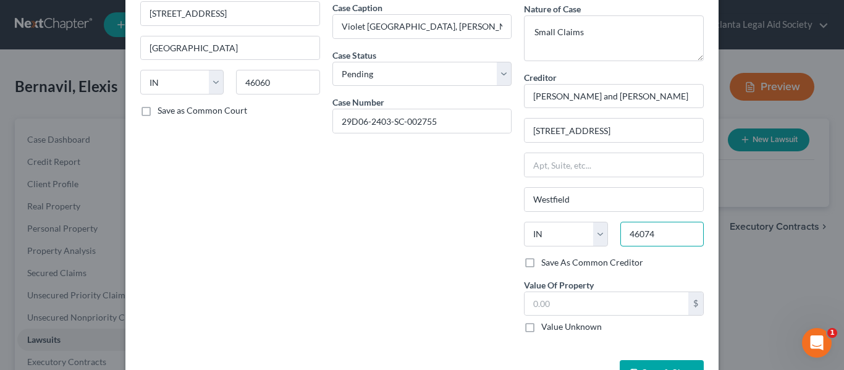
type input "46074"
click at [681, 262] on div "Save As Common Creditor" at bounding box center [614, 262] width 180 height 12
click at [587, 306] on input "text" at bounding box center [606, 303] width 164 height 23
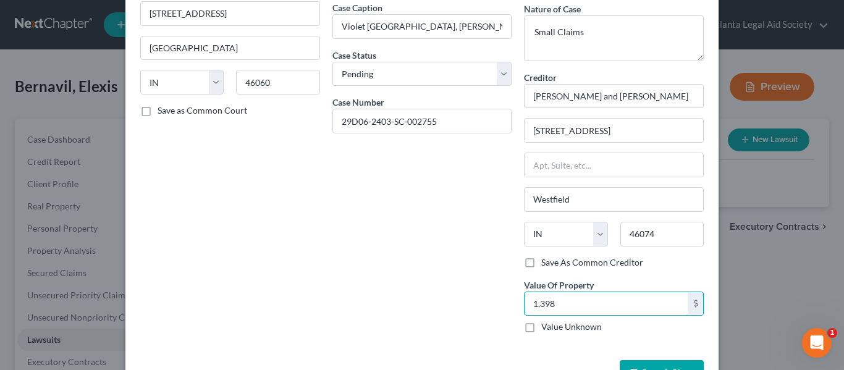
type input "1,398"
drag, startPoint x: 309, startPoint y: 225, endPoint x: 376, endPoint y: 215, distance: 67.4
click at [309, 224] on div "Court name * [GEOGRAPHIC_DATA], [US_STATE][GEOGRAPHIC_DATA] 1 [GEOGRAPHIC_DATA]…" at bounding box center [230, 148] width 192 height 389
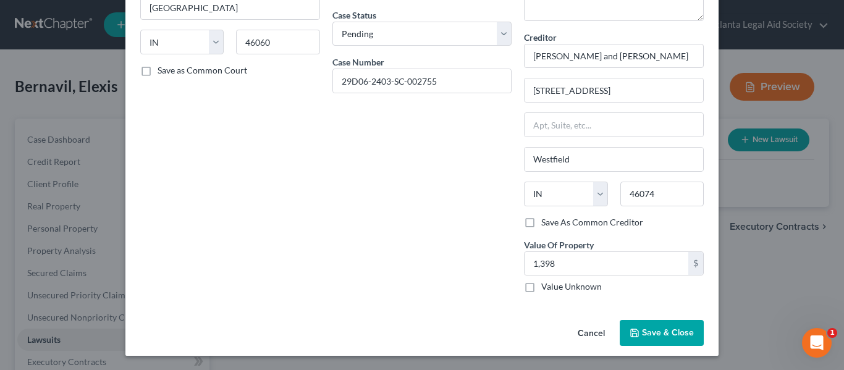
scroll to position [144, 0]
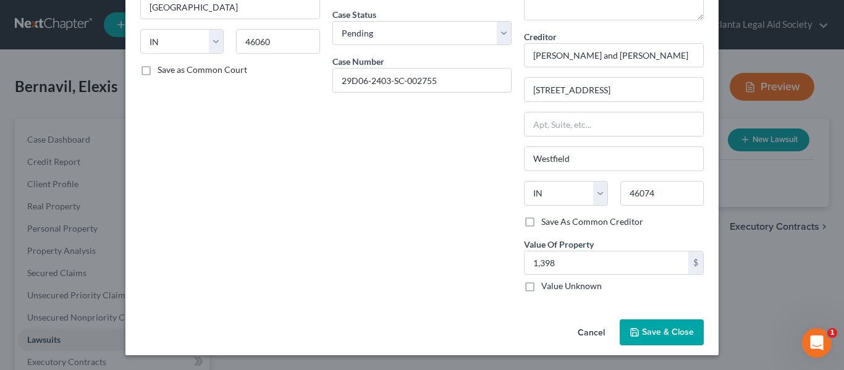
click at [644, 329] on span "Save & Close" at bounding box center [668, 332] width 52 height 10
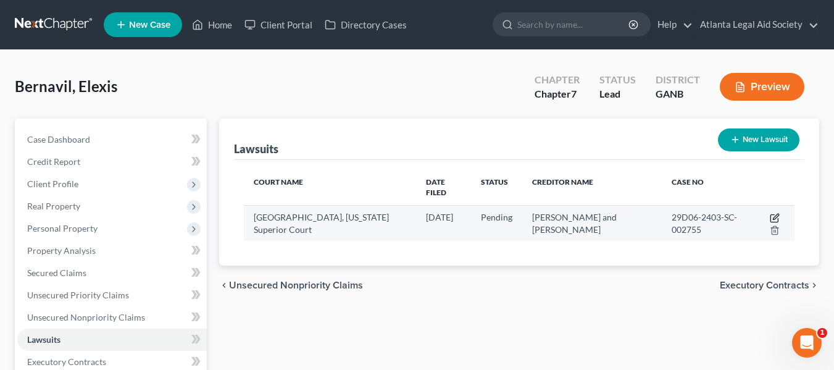
click at [777, 214] on icon "button" at bounding box center [776, 217] width 6 height 6
select select "15"
select select "0"
select select "4"
select select "15"
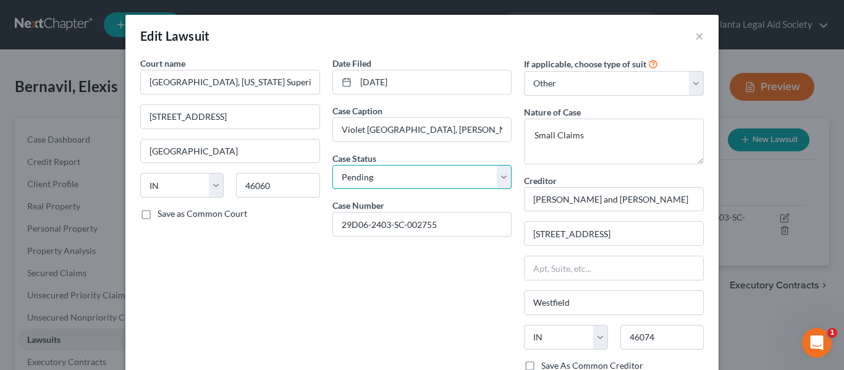
click at [402, 174] on select "Select Pending On Appeal Concluded" at bounding box center [422, 177] width 180 height 25
select select "2"
click at [332, 165] on select "Select Pending On Appeal Concluded" at bounding box center [422, 177] width 180 height 25
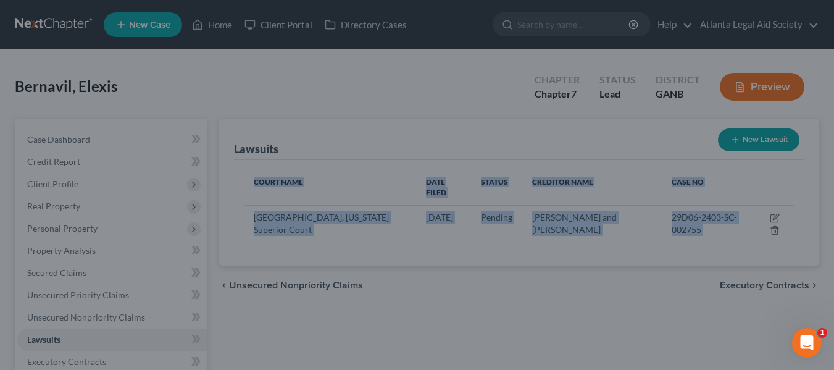
drag, startPoint x: 832, startPoint y: 102, endPoint x: 836, endPoint y: 137, distance: 35.5
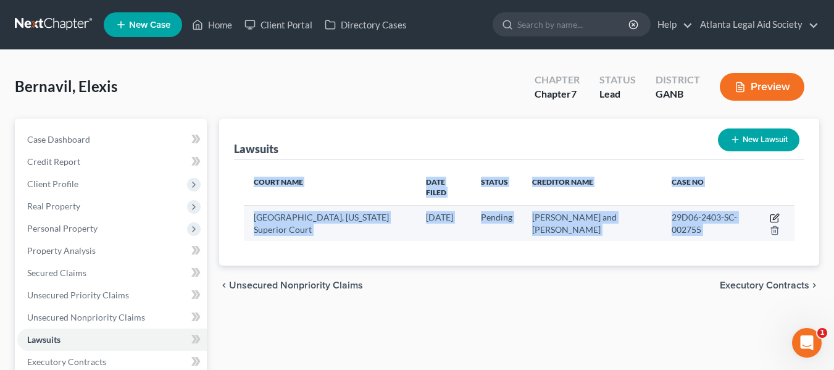
click at [771, 213] on icon "button" at bounding box center [775, 218] width 10 height 10
select select "15"
select select "0"
select select "4"
select select "15"
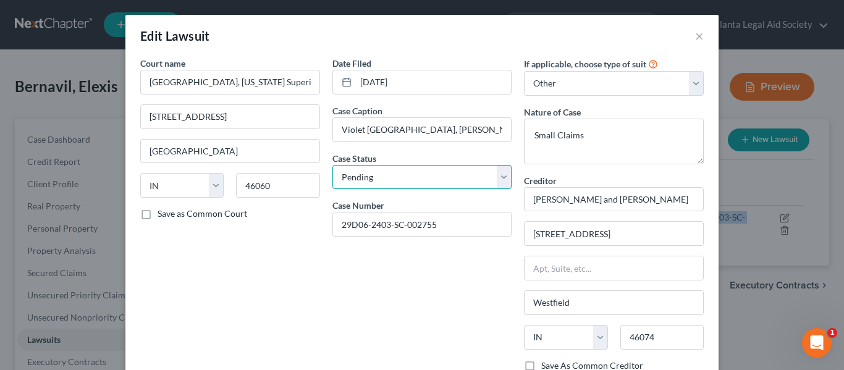
drag, startPoint x: 500, startPoint y: 172, endPoint x: 463, endPoint y: 163, distance: 38.2
click at [495, 169] on select "Select Pending On Appeal Concluded" at bounding box center [422, 177] width 180 height 25
select select "2"
click at [332, 165] on select "Select Pending On Appeal Concluded" at bounding box center [422, 177] width 180 height 25
click at [706, 106] on div "Court name * [GEOGRAPHIC_DATA], [US_STATE][GEOGRAPHIC_DATA] 1 [GEOGRAPHIC_DATA]…" at bounding box center [421, 257] width 593 height 401
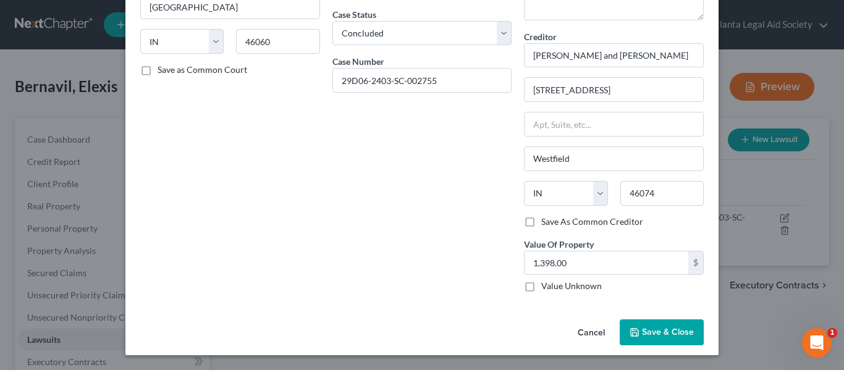
click at [642, 333] on span "Save & Close" at bounding box center [668, 332] width 52 height 10
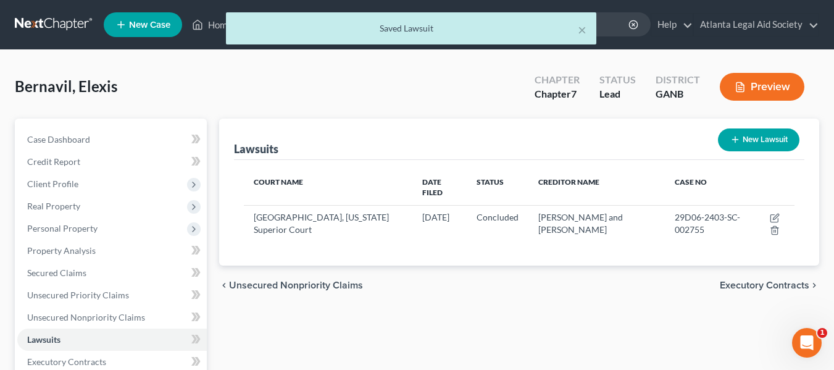
click at [756, 280] on span "Executory Contracts" at bounding box center [765, 285] width 90 height 10
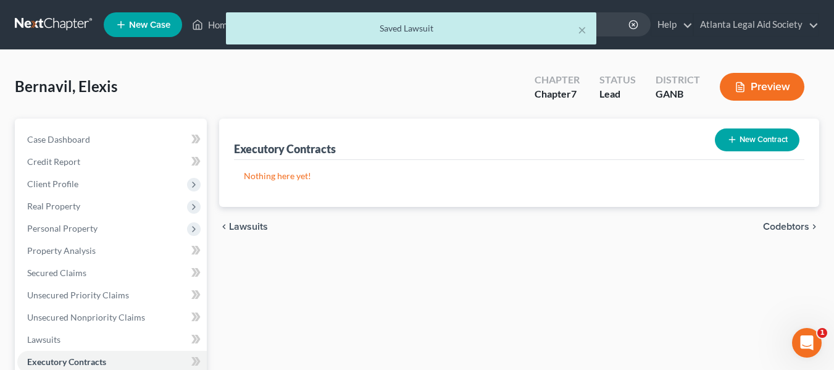
click at [754, 137] on button "New Contract" at bounding box center [757, 139] width 85 height 23
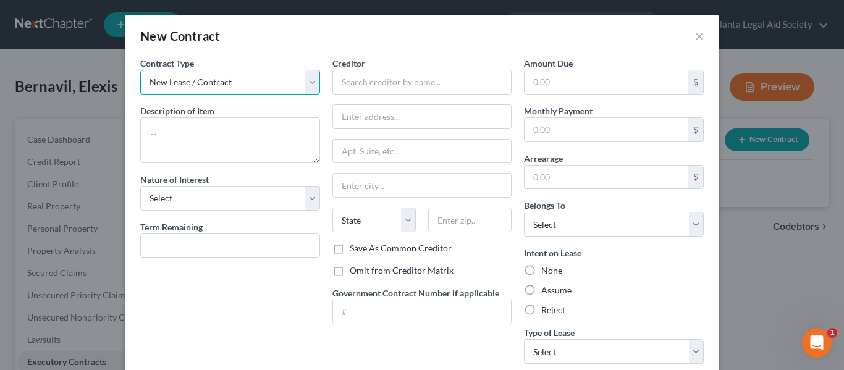
click at [222, 83] on select "New Lease / Contract New Timeshare" at bounding box center [230, 82] width 180 height 25
drag, startPoint x: 222, startPoint y: 83, endPoint x: 215, endPoint y: 95, distance: 14.4
click at [222, 83] on select "New Lease / Contract New Timeshare" at bounding box center [230, 82] width 180 height 25
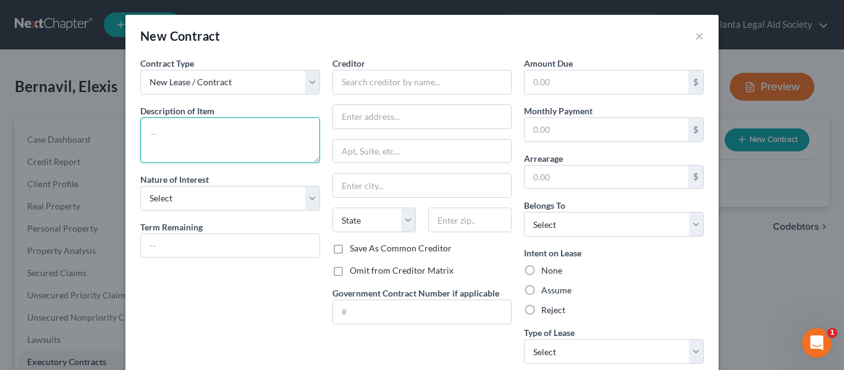
click at [187, 126] on textarea at bounding box center [230, 140] width 180 height 46
type textarea "Residential Lease"
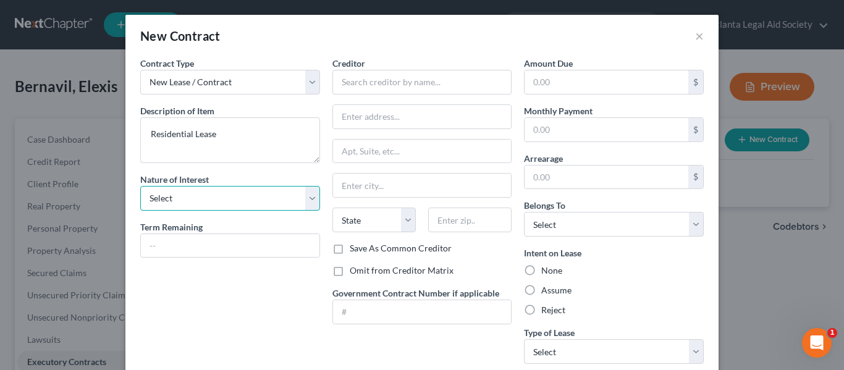
click at [204, 201] on select "Select Purchaser Agent Lessor Lessee" at bounding box center [230, 198] width 180 height 25
select select "3"
click at [140, 186] on select "Select Purchaser Agent Lessor Lessee" at bounding box center [230, 198] width 180 height 25
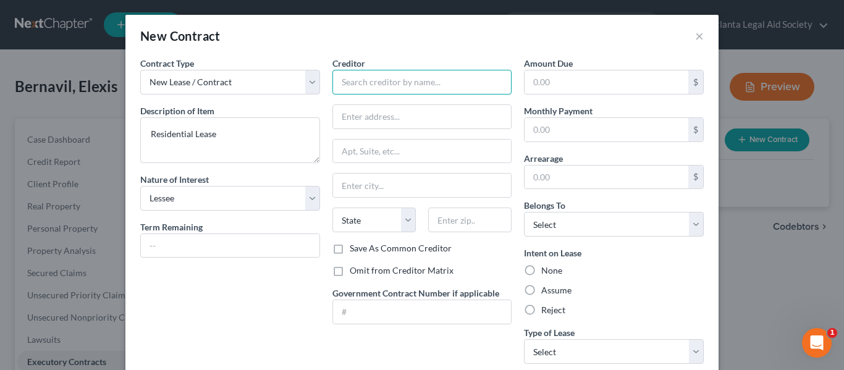
click at [385, 82] on input "text" at bounding box center [422, 82] width 180 height 25
type input "Tuscany at [GEOGRAPHIC_DATA]"
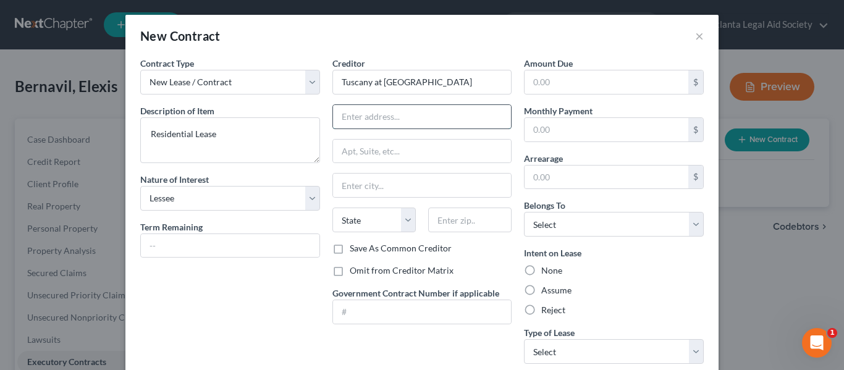
click at [374, 114] on input "text" at bounding box center [422, 116] width 178 height 23
paste input "[STREET_ADDRESS]"
click at [395, 117] on input "[STREET_ADDRESS]" at bounding box center [422, 116] width 178 height 23
click at [426, 119] on input "[STREET_ADDRESS]" at bounding box center [422, 116] width 178 height 23
type input "[STREET_ADDRESS]"
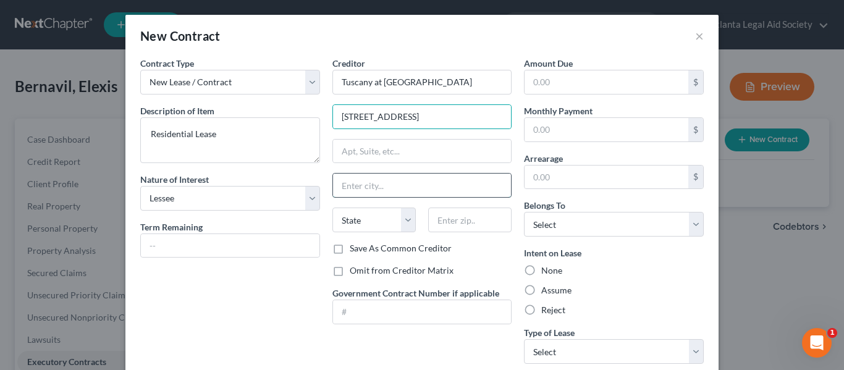
click at [375, 191] on input "text" at bounding box center [422, 185] width 178 height 23
type input "[GEOGRAPHIC_DATA]"
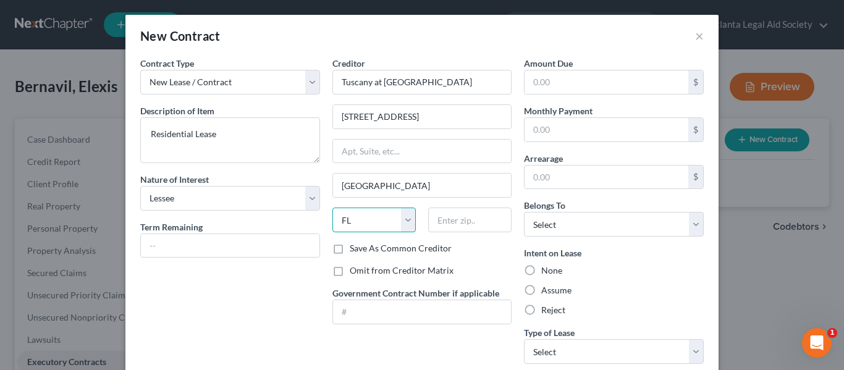
click at [390, 217] on select "State [US_STATE] AK AR AZ CA CO CT DE DC [GEOGRAPHIC_DATA] [GEOGRAPHIC_DATA] GU…" at bounding box center [373, 220] width 83 height 25
select select "10"
click at [332, 208] on select "State [US_STATE] AK AR AZ CA CO CT DE DC [GEOGRAPHIC_DATA] [GEOGRAPHIC_DATA] GU…" at bounding box center [373, 220] width 83 height 25
drag, startPoint x: 443, startPoint y: 227, endPoint x: 450, endPoint y: 219, distance: 10.1
click at [443, 225] on input "text" at bounding box center [469, 220] width 83 height 25
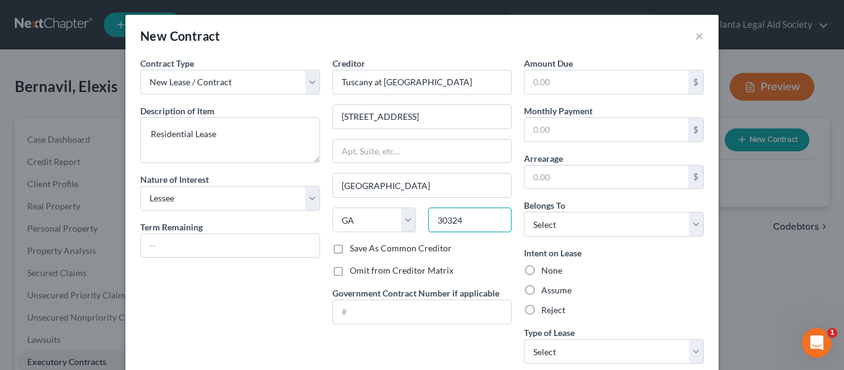
type input "30324"
click at [595, 125] on input "text" at bounding box center [606, 129] width 164 height 23
click at [697, 245] on div "Amount Due $ Monthly Payment $ Arrearage $ Belongs To * Select Debtor 1 Only De…" at bounding box center [614, 215] width 192 height 317
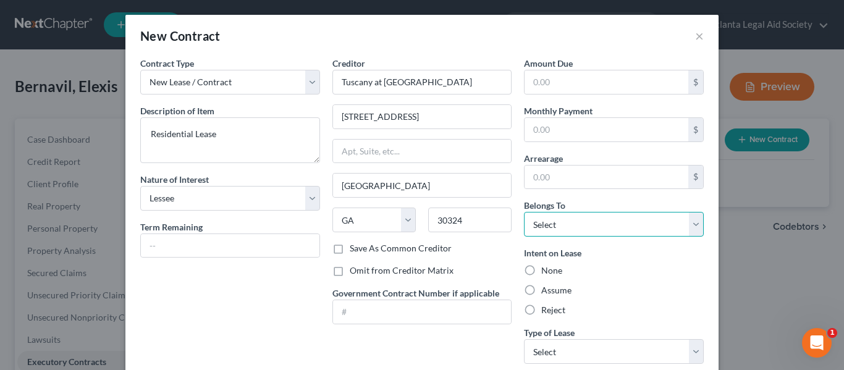
click at [689, 222] on select "Select Debtor 1 Only Debtor 2 Only Debtor 1 And Debtor 2 Only At Least One Of T…" at bounding box center [614, 224] width 180 height 25
click at [541, 289] on label "Assume" at bounding box center [556, 290] width 30 height 12
click at [546, 289] on input "Assume" at bounding box center [550, 288] width 8 height 8
radio input "true"
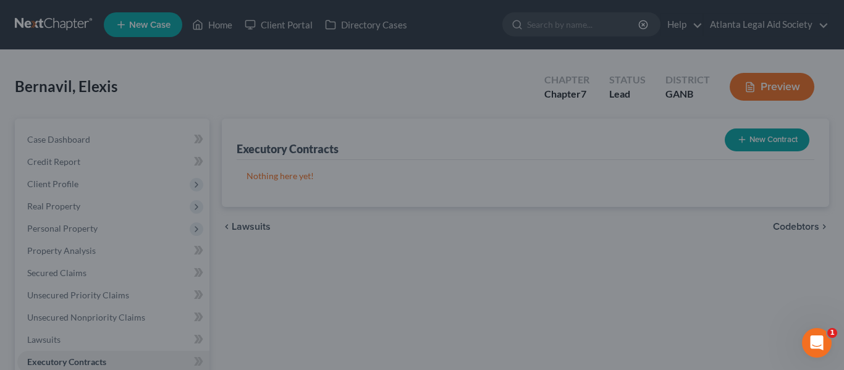
scroll to position [30, 0]
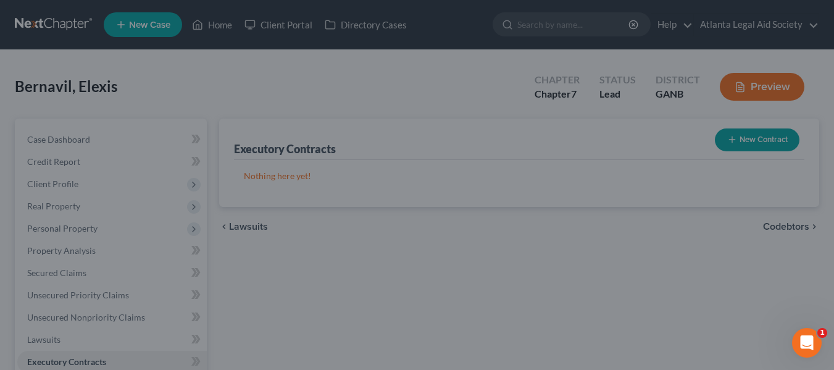
drag, startPoint x: 836, startPoint y: 137, endPoint x: 825, endPoint y: 212, distance: 75.5
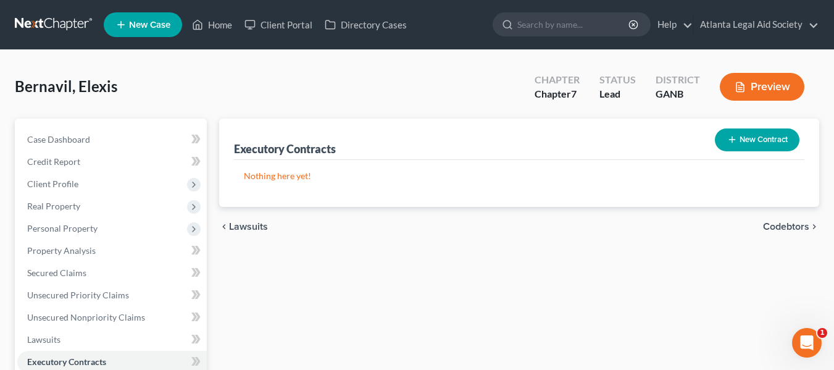
click at [748, 141] on button "New Contract" at bounding box center [757, 139] width 85 height 23
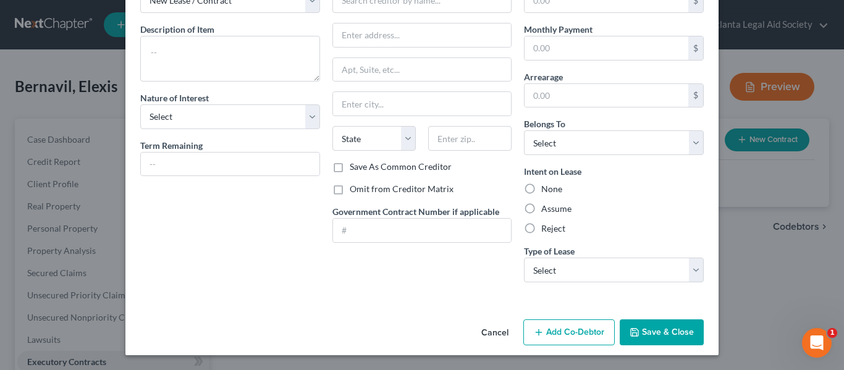
scroll to position [35, 0]
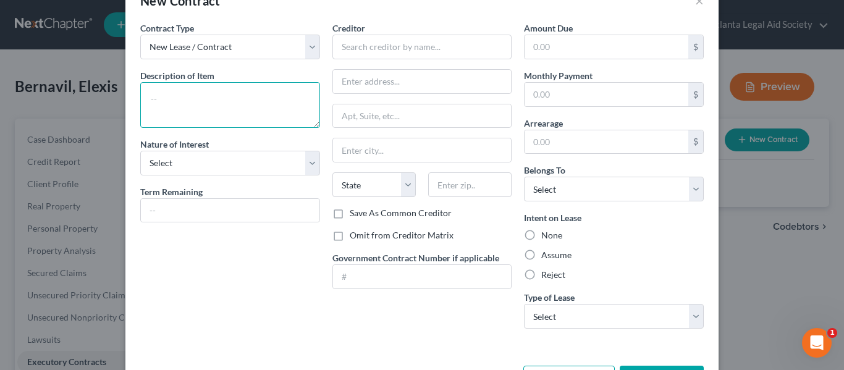
click at [164, 104] on textarea at bounding box center [230, 105] width 180 height 46
type textarea "Residential Lease"
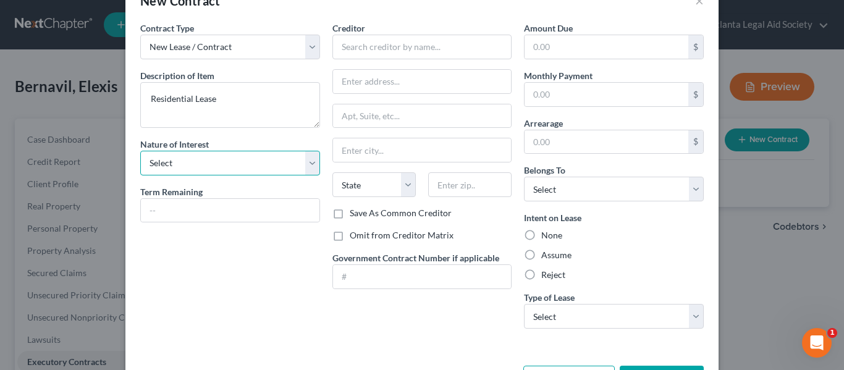
click at [166, 164] on select "Select Purchaser Agent Lessor Lessee" at bounding box center [230, 163] width 180 height 25
select select "3"
click at [140, 151] on select "Select Purchaser Agent Lessor Lessee" at bounding box center [230, 163] width 180 height 25
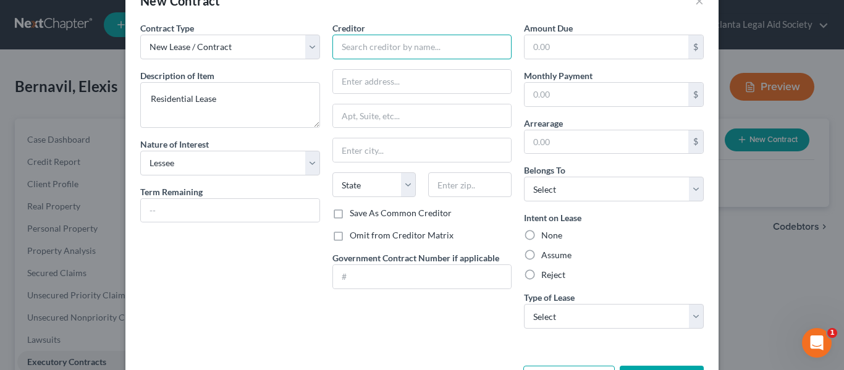
click at [382, 40] on input "text" at bounding box center [422, 47] width 180 height 25
type input "Tuscany at [GEOGRAPHIC_DATA]"
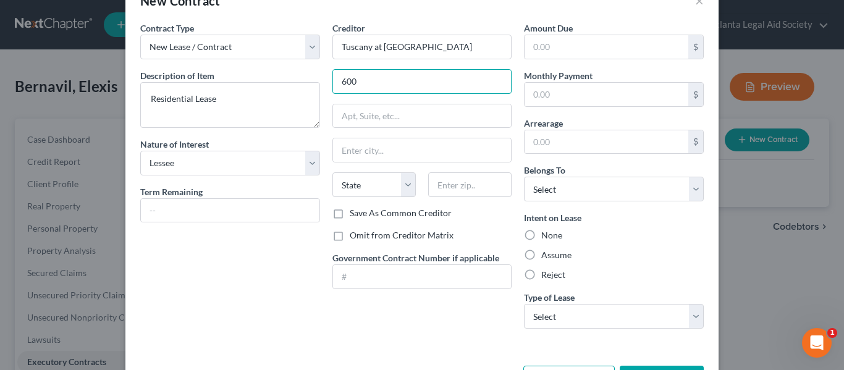
type input "[STREET_ADDRESS]"
click at [356, 149] on input "text" at bounding box center [422, 149] width 178 height 23
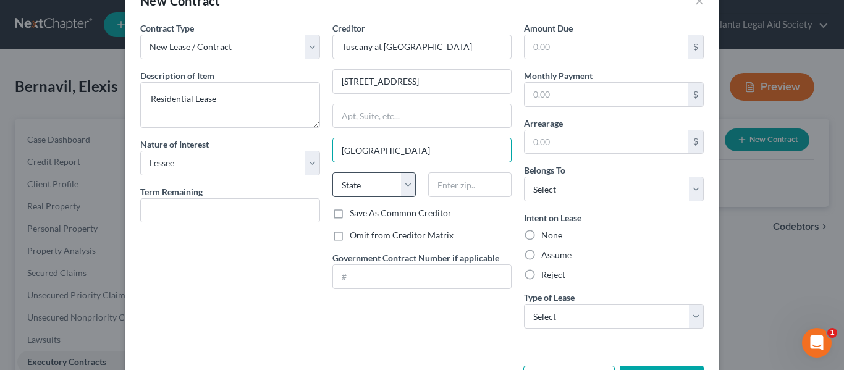
type input "[GEOGRAPHIC_DATA]"
click at [342, 186] on select "State [US_STATE] AK AR AZ CA CO CT DE DC [GEOGRAPHIC_DATA] [GEOGRAPHIC_DATA] GU…" at bounding box center [373, 184] width 83 height 25
select select "10"
click at [332, 172] on select "State [US_STATE] AK AR AZ CA CO CT DE DC [GEOGRAPHIC_DATA] [GEOGRAPHIC_DATA] GU…" at bounding box center [373, 184] width 83 height 25
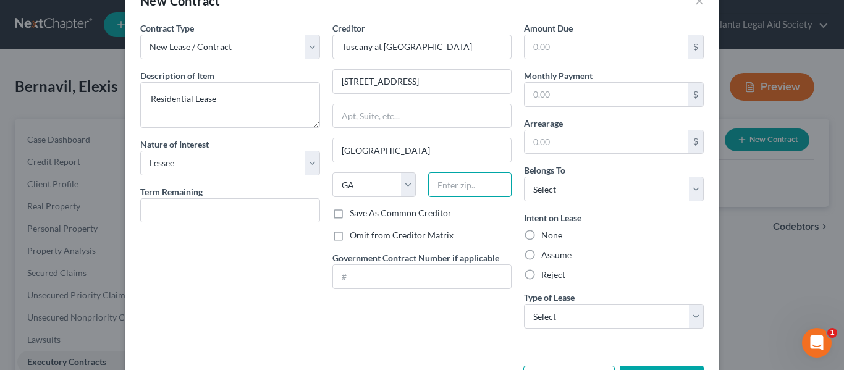
click at [462, 181] on input "text" at bounding box center [469, 184] width 83 height 25
type input "30324"
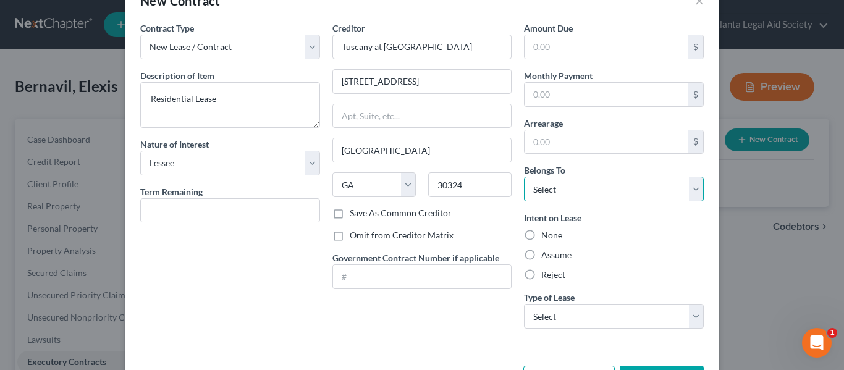
click at [569, 188] on select "Select Debtor 1 Only Debtor 2 Only Debtor 1 And Debtor 2 Only At Least One Of T…" at bounding box center [614, 189] width 180 height 25
click at [541, 255] on label "Assume" at bounding box center [556, 255] width 30 height 12
click at [546, 255] on input "Assume" at bounding box center [550, 253] width 8 height 8
radio input "true"
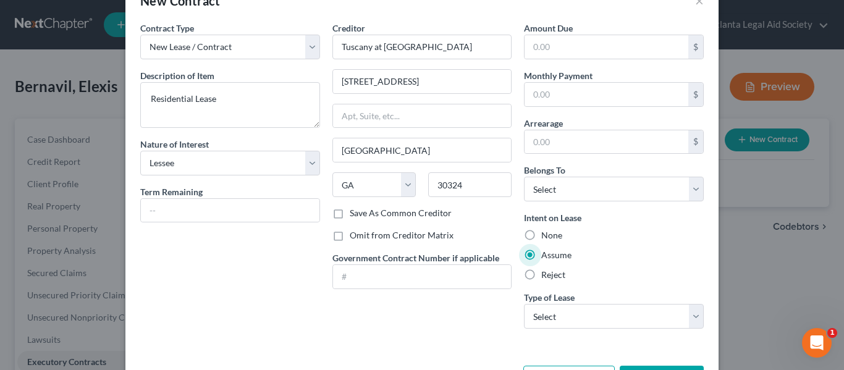
click at [703, 153] on div "Amount Due $ Monthly Payment $ Arrearage $ Belongs To * Select Debtor 1 Only De…" at bounding box center [614, 180] width 192 height 317
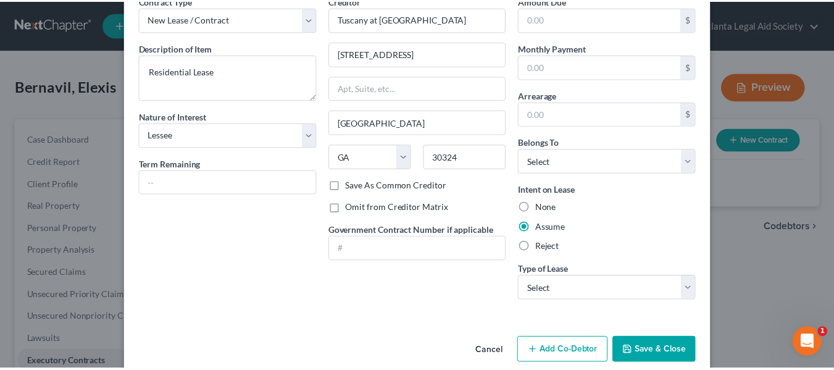
scroll to position [82, 0]
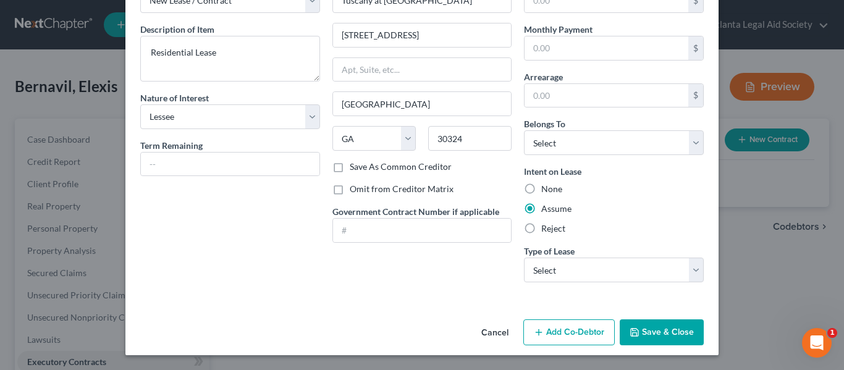
click at [656, 335] on button "Save & Close" at bounding box center [661, 332] width 84 height 26
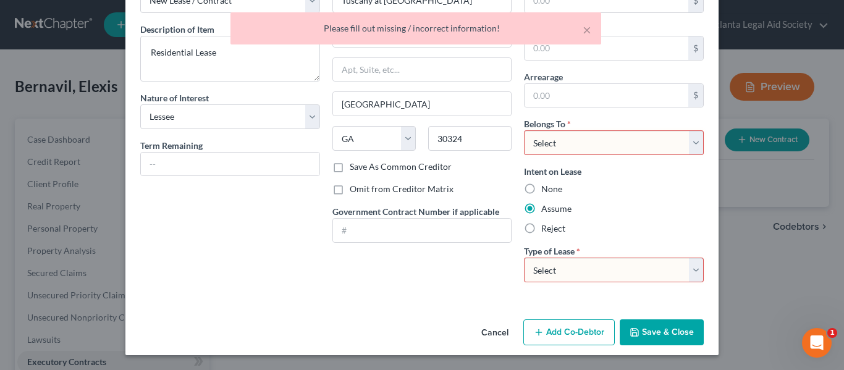
click at [608, 141] on select "Select Debtor 1 Only Debtor 2 Only Debtor 1 And Debtor 2 Only At Least One Of T…" at bounding box center [614, 142] width 180 height 25
select select "0"
click at [524, 130] on select "Select Debtor 1 Only Debtor 2 Only Debtor 1 And Debtor 2 Only At Least One Of T…" at bounding box center [614, 142] width 180 height 25
click at [600, 274] on select "Select Real Estate Car Other" at bounding box center [614, 270] width 180 height 25
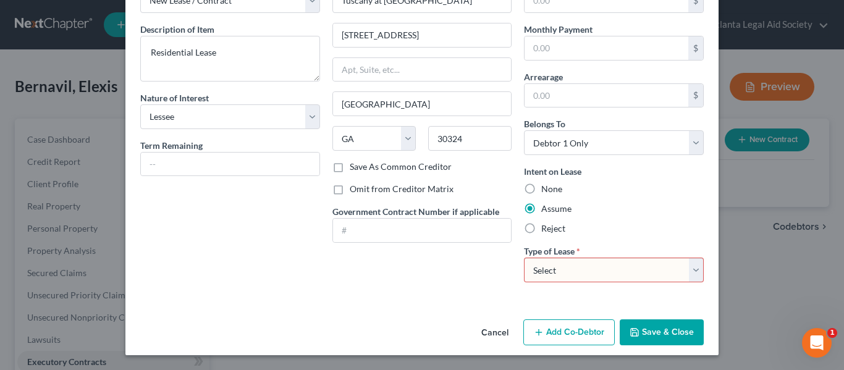
select select "0"
click at [524, 258] on select "Select Real Estate Car Other" at bounding box center [614, 270] width 180 height 25
click at [656, 332] on button "Save & Close" at bounding box center [661, 332] width 84 height 26
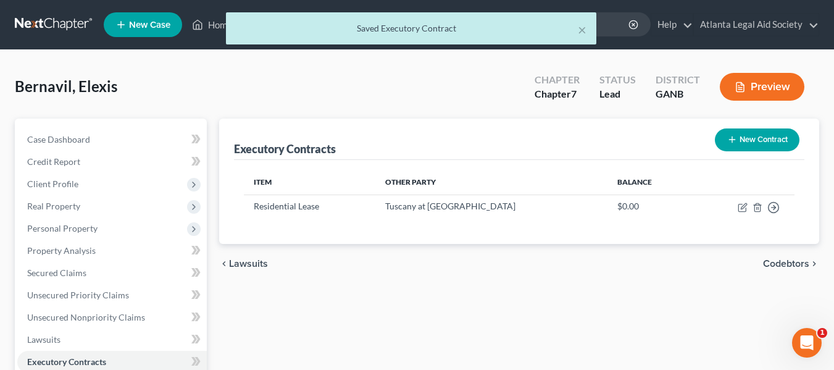
click at [787, 266] on span "Codebtors" at bounding box center [786, 264] width 46 height 10
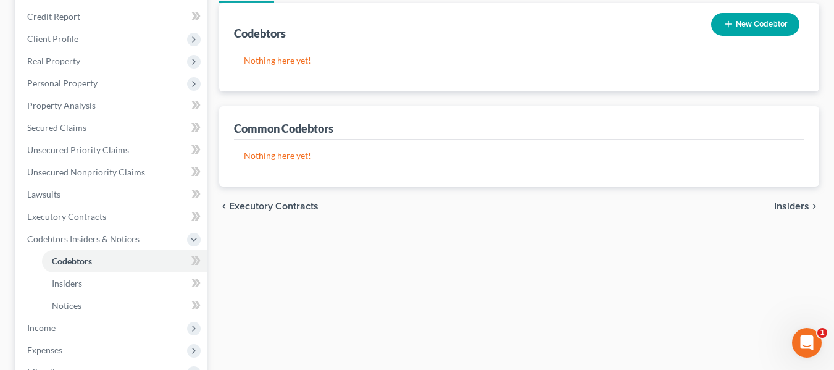
scroll to position [149, 0]
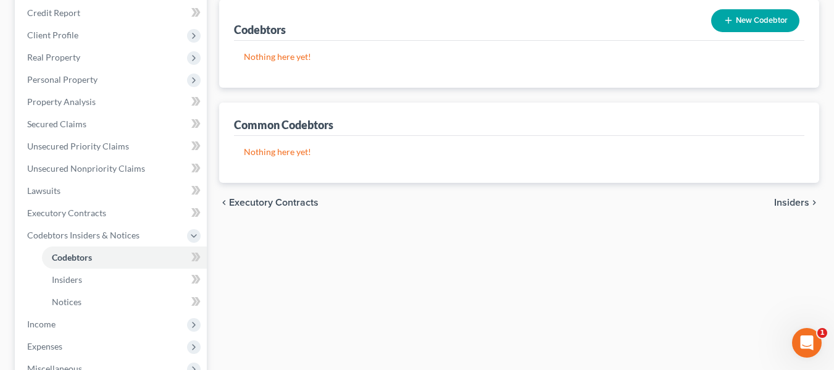
click at [782, 204] on span "Insiders" at bounding box center [791, 203] width 35 height 10
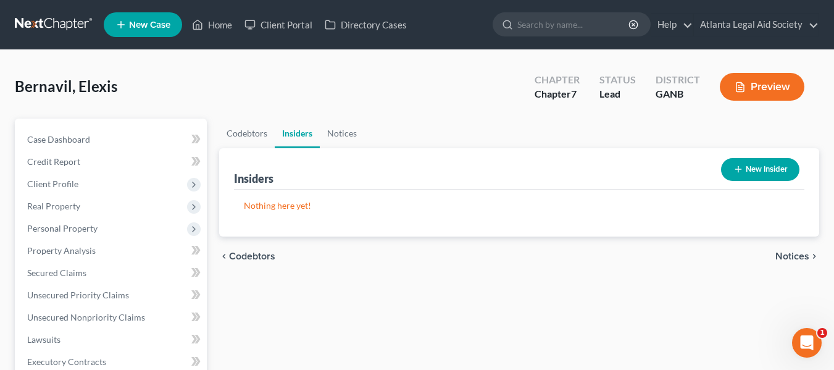
click at [787, 254] on span "Notices" at bounding box center [793, 256] width 34 height 10
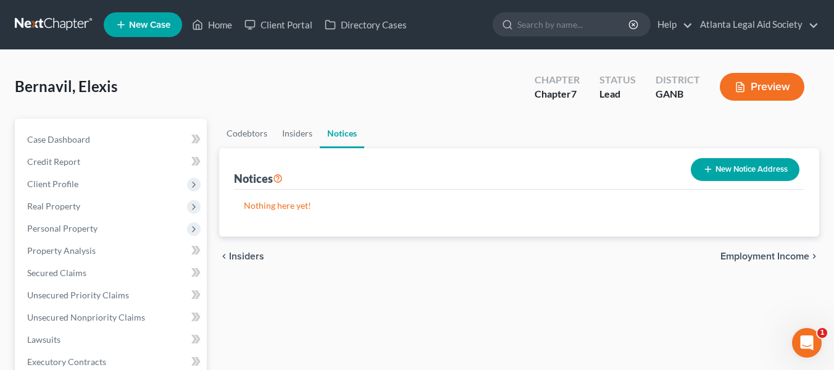
click at [787, 255] on span "Employment Income" at bounding box center [765, 256] width 89 height 10
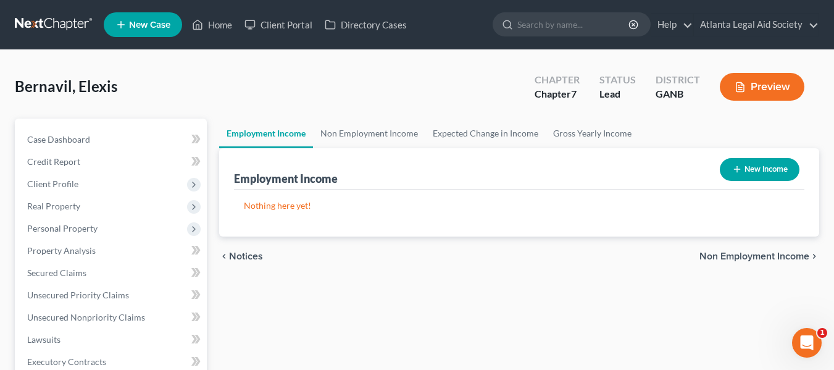
click at [787, 255] on span "Non Employment Income" at bounding box center [755, 256] width 110 height 10
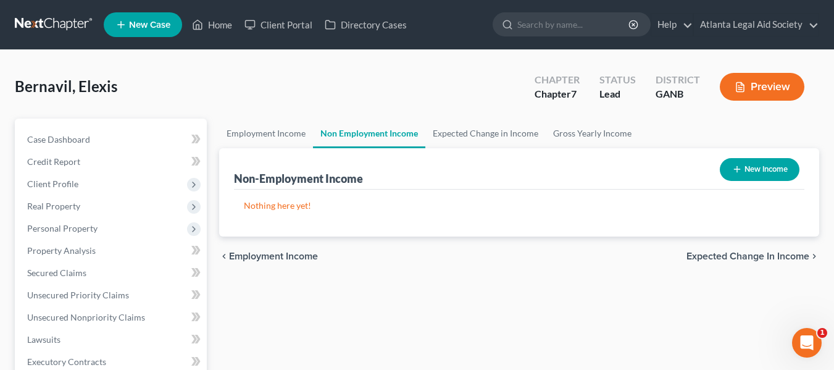
click at [787, 255] on span "Expected Change in Income" at bounding box center [748, 256] width 123 height 10
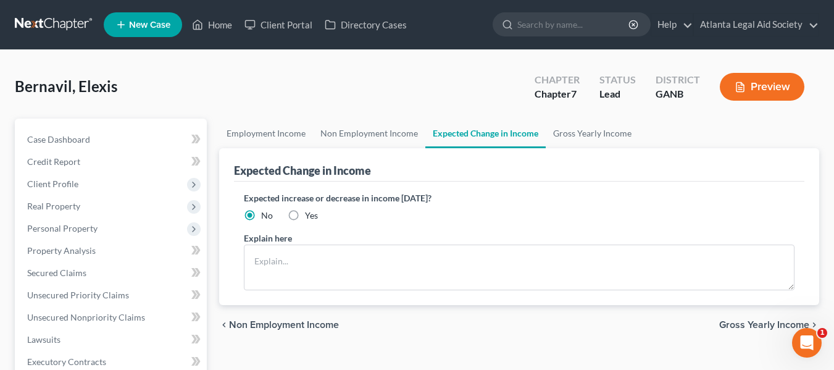
click at [739, 323] on span "Gross Yearly Income" at bounding box center [764, 325] width 90 height 10
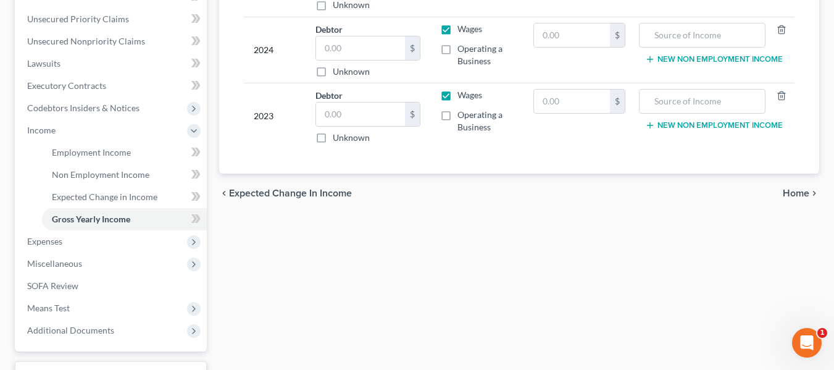
scroll to position [279, 0]
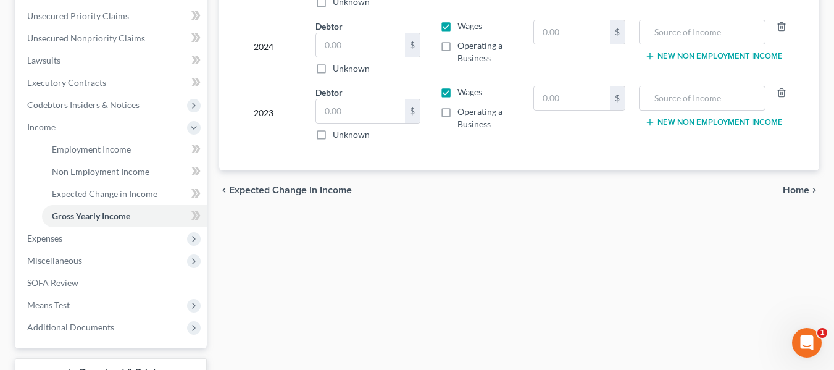
click at [802, 185] on span "Home" at bounding box center [796, 190] width 27 height 10
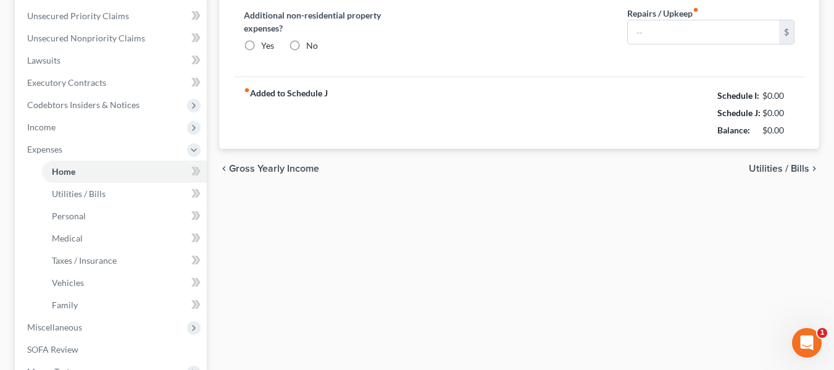
type input "0.00"
radio input "true"
type input "0.00"
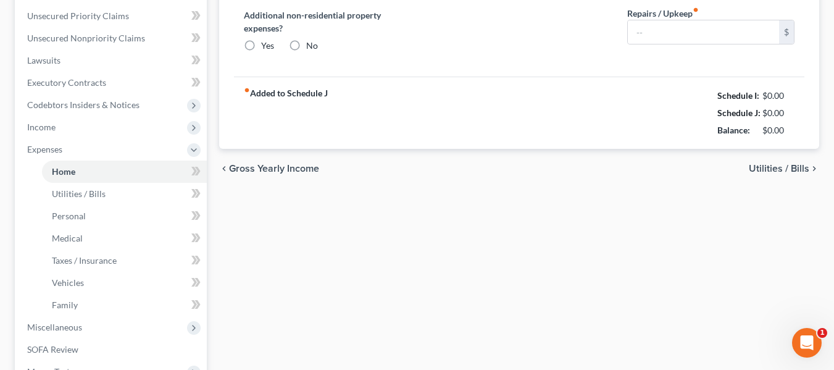
type input "0.00"
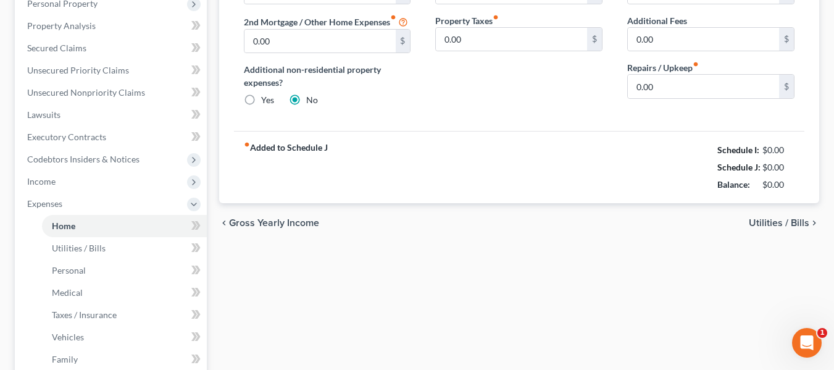
scroll to position [226, 0]
click at [770, 217] on span "Utilities / Bills" at bounding box center [779, 222] width 61 height 10
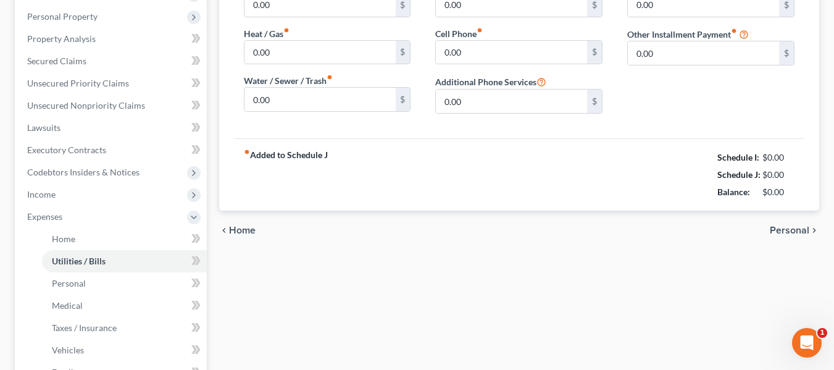
scroll to position [215, 0]
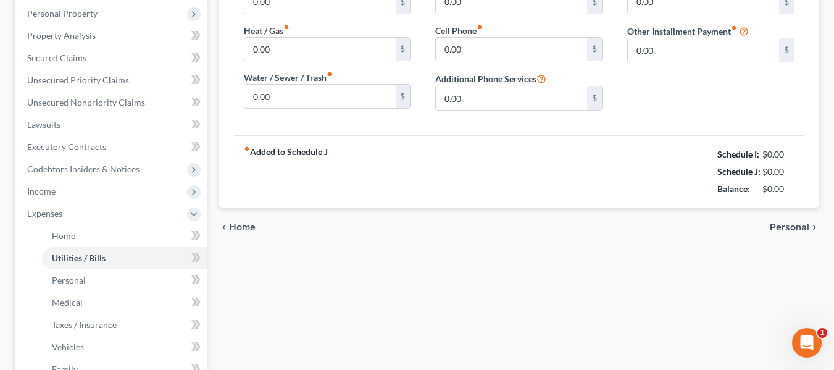
click at [785, 229] on span "Personal" at bounding box center [790, 227] width 40 height 10
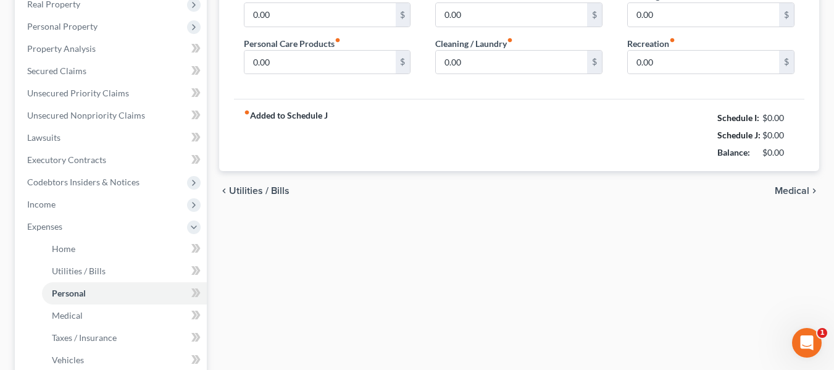
scroll to position [213, 0]
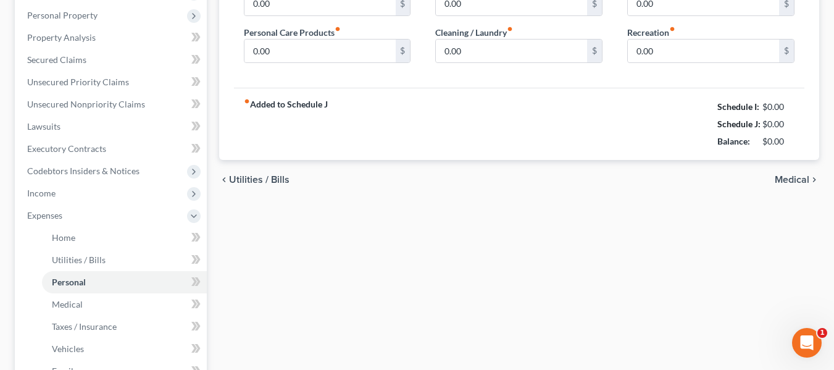
click at [788, 181] on span "Medical" at bounding box center [792, 180] width 35 height 10
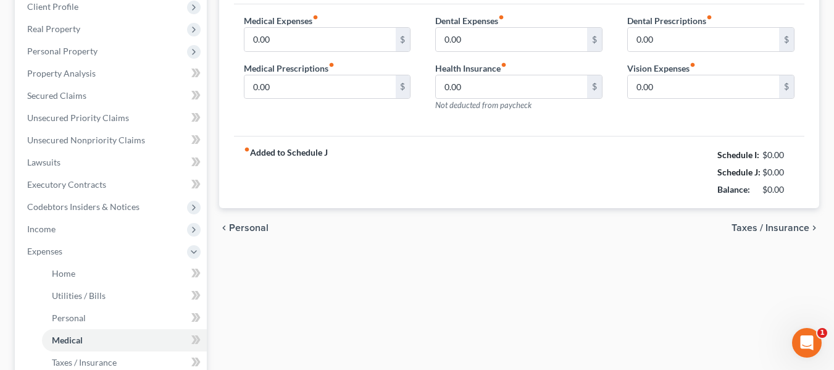
scroll to position [198, 0]
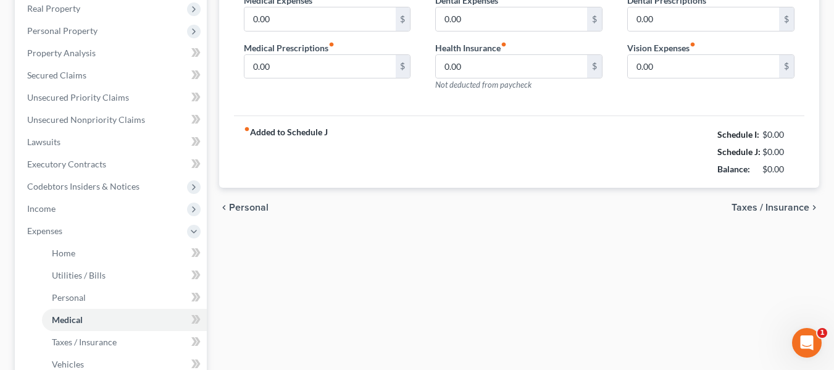
click at [771, 207] on span "Taxes / Insurance" at bounding box center [771, 208] width 78 height 10
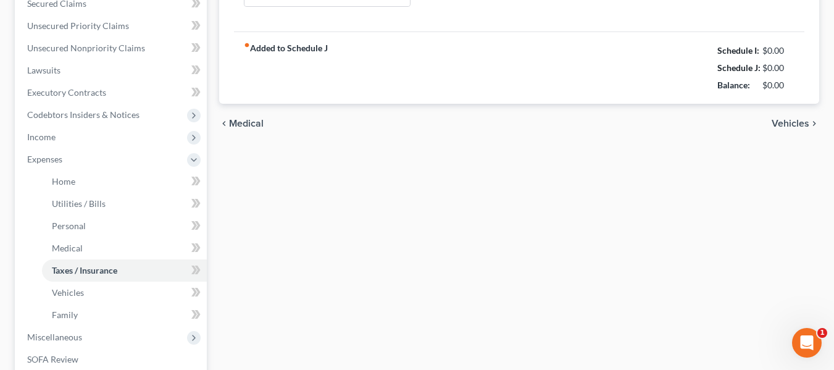
click at [779, 122] on span "Vehicles" at bounding box center [791, 124] width 38 height 10
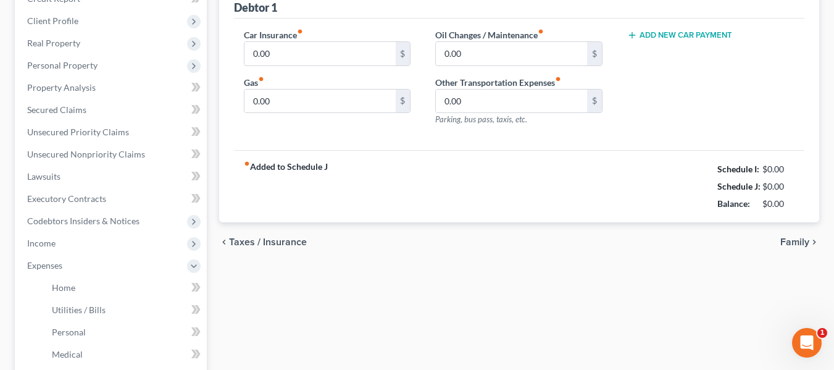
scroll to position [292, 0]
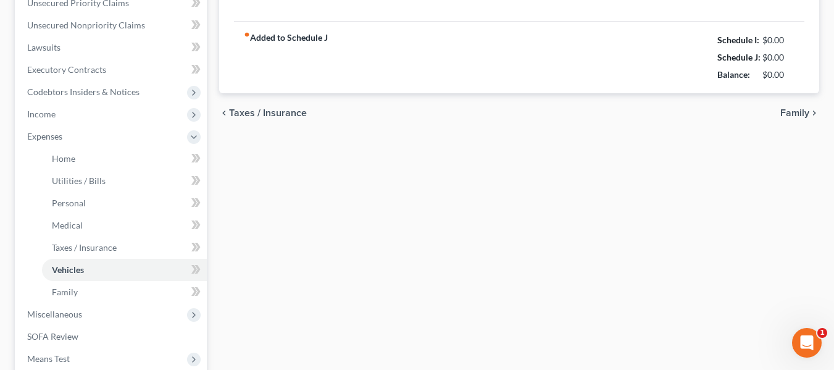
click at [797, 113] on span "Family" at bounding box center [795, 113] width 29 height 10
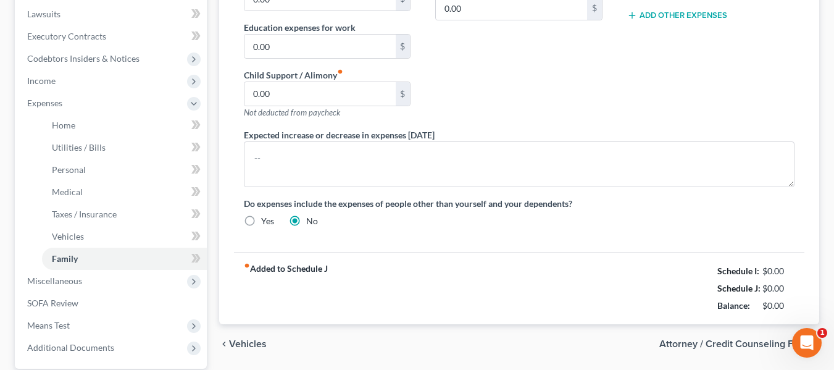
scroll to position [442, 0]
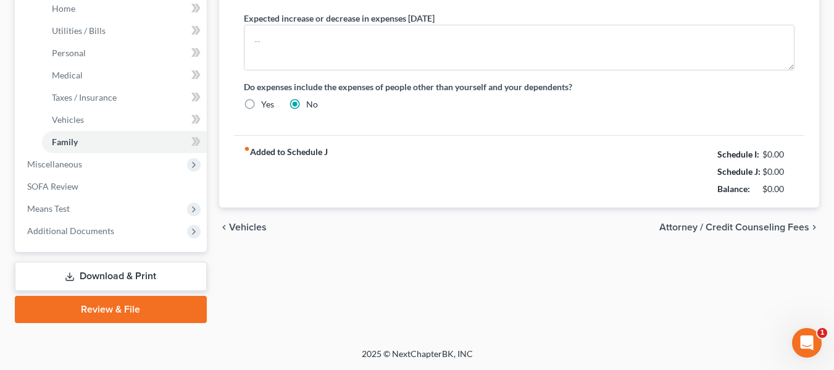
click at [719, 227] on span "Attorney / Credit Counseling Fees" at bounding box center [735, 227] width 150 height 10
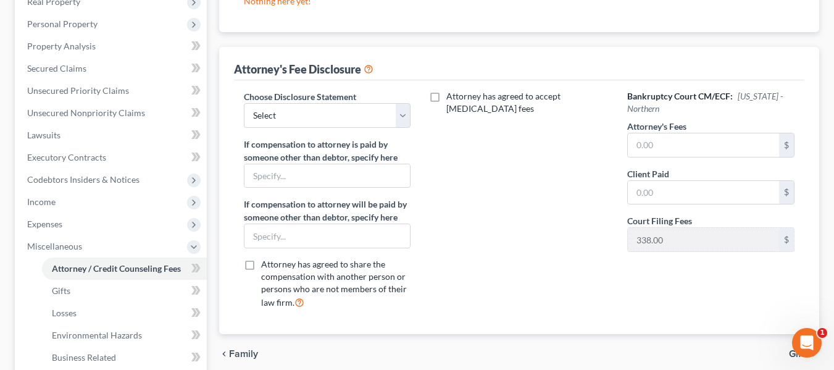
scroll to position [207, 0]
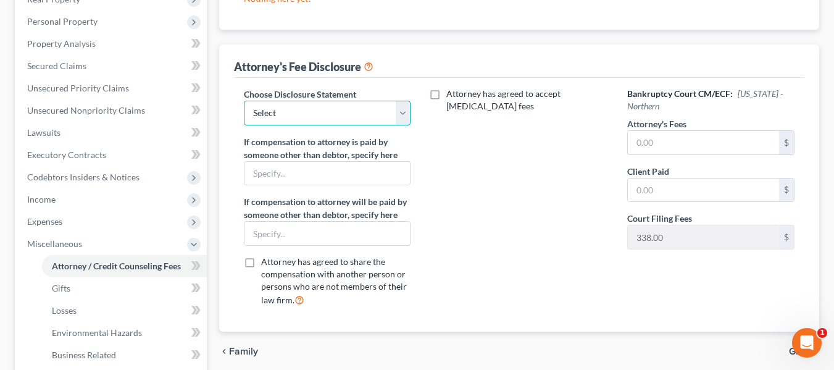
click at [369, 113] on select "Select Fee disclosure" at bounding box center [327, 113] width 167 height 25
select select "0"
click at [244, 101] on select "Select Fee disclosure" at bounding box center [327, 113] width 167 height 25
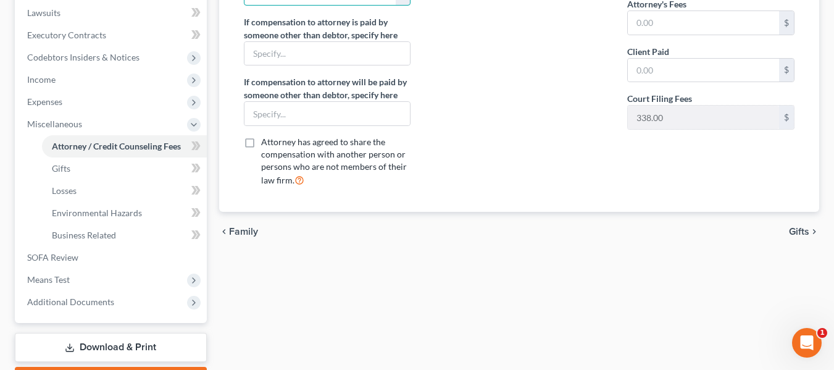
scroll to position [353, 0]
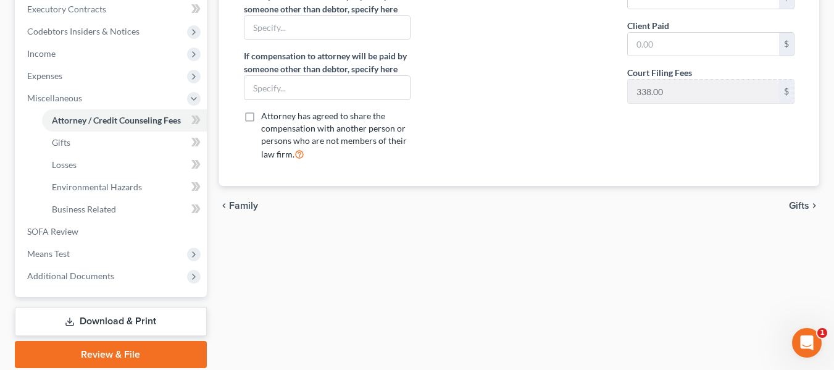
click at [805, 207] on span "Gifts" at bounding box center [799, 206] width 20 height 10
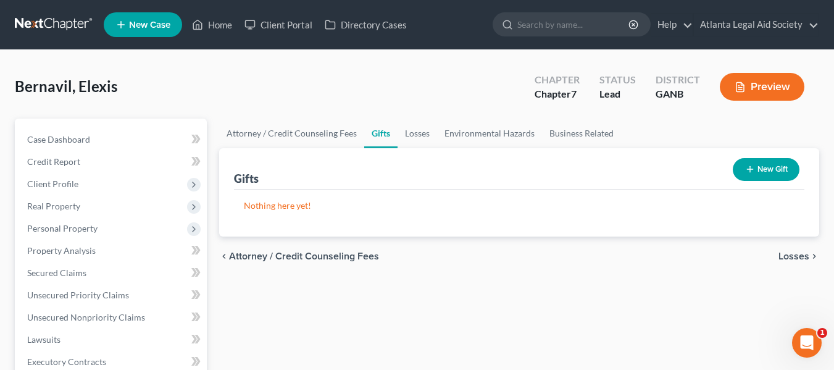
click at [792, 253] on span "Losses" at bounding box center [794, 256] width 31 height 10
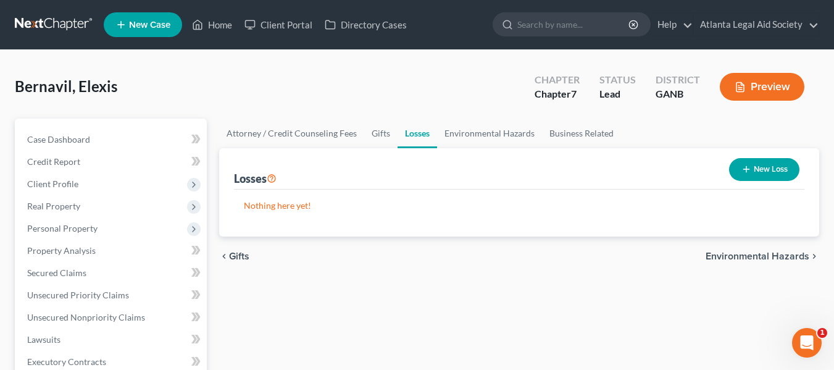
click at [783, 254] on span "Environmental Hazards" at bounding box center [758, 256] width 104 height 10
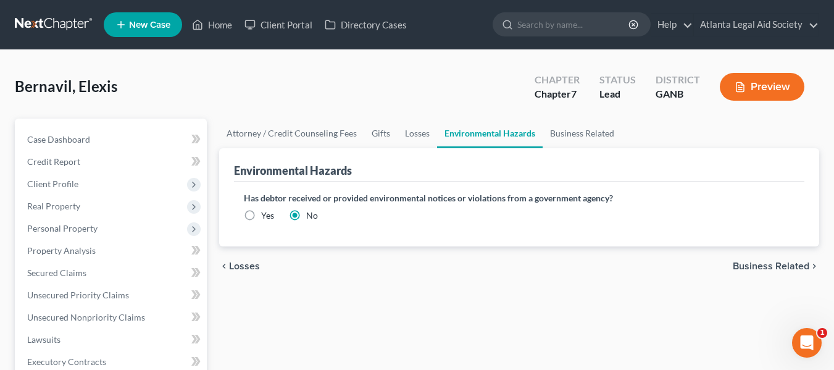
click at [774, 266] on span "Business Related" at bounding box center [771, 266] width 77 height 10
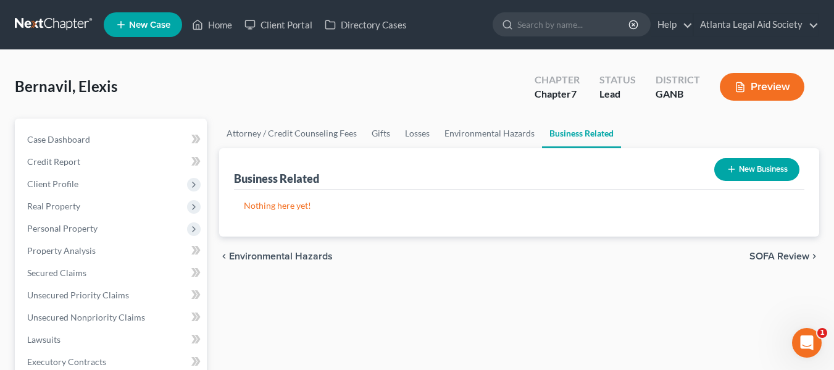
click at [774, 256] on span "SOFA Review" at bounding box center [780, 256] width 60 height 10
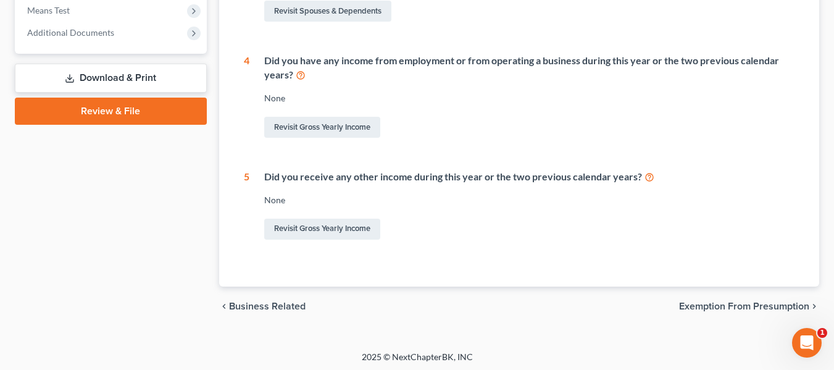
scroll to position [488, 0]
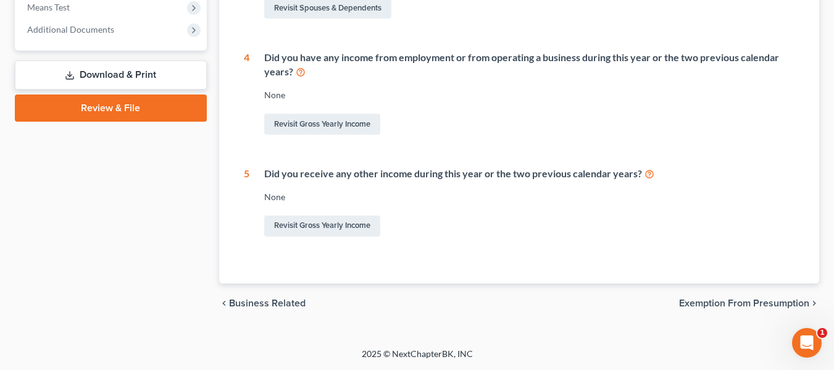
click at [744, 304] on span "Exemption from Presumption" at bounding box center [744, 303] width 130 height 10
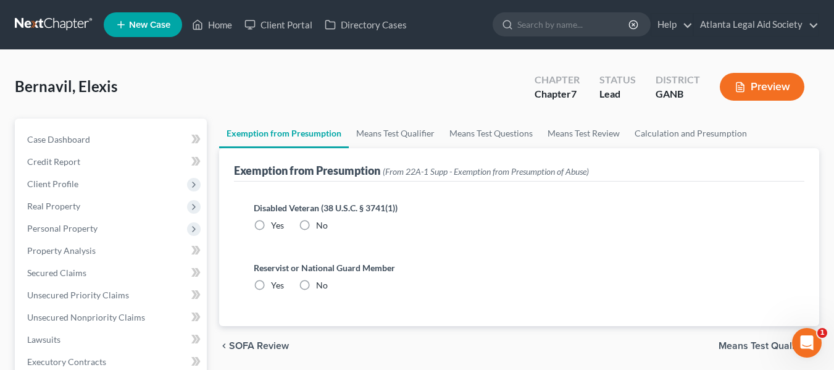
click at [316, 224] on label "No" at bounding box center [322, 225] width 12 height 12
click at [321, 224] on input "No" at bounding box center [325, 223] width 8 height 8
radio input "true"
click at [316, 284] on label "No" at bounding box center [322, 285] width 12 height 12
click at [321, 284] on input "No" at bounding box center [325, 283] width 8 height 8
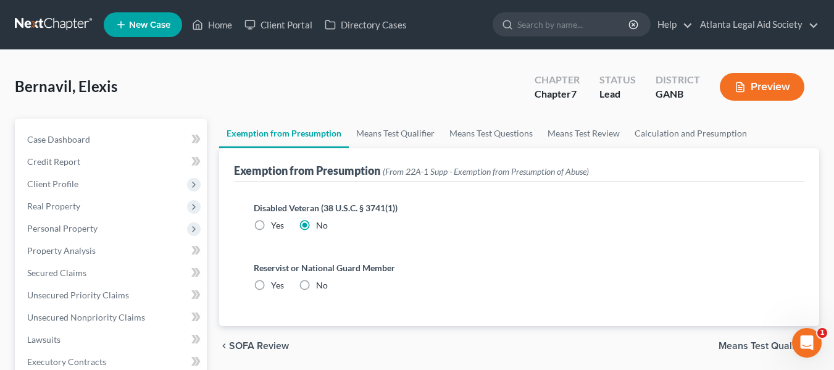
radio input "true"
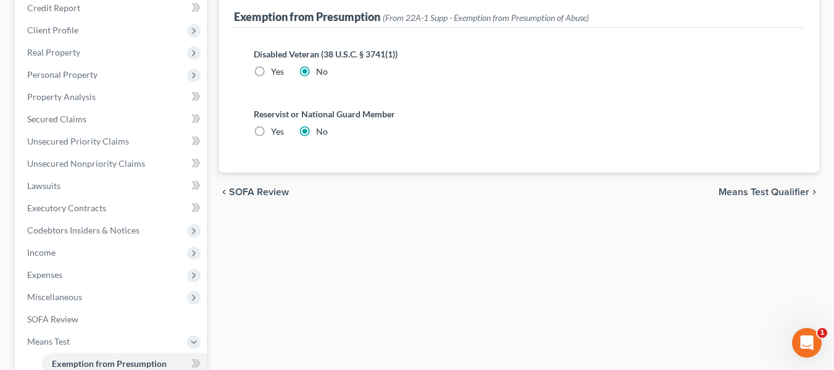
scroll to position [158, 0]
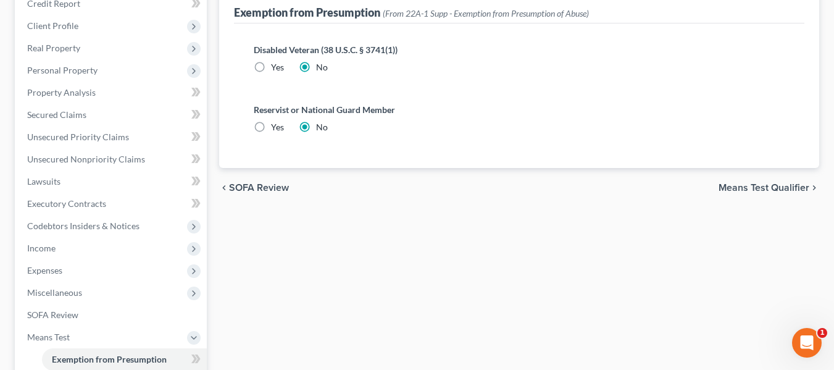
click at [757, 189] on span "Means Test Qualifier" at bounding box center [764, 188] width 91 height 10
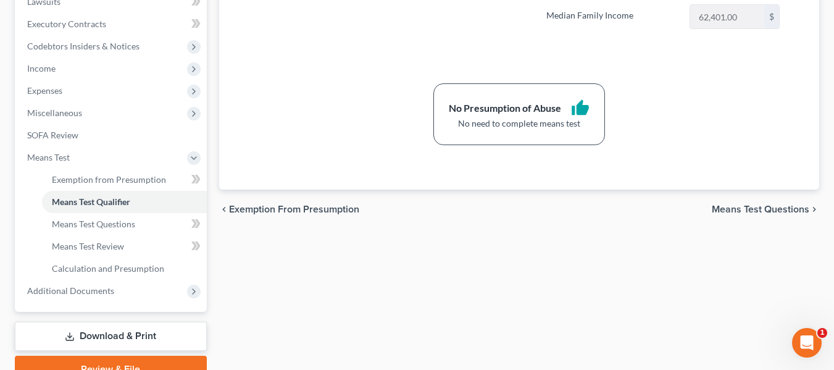
scroll to position [350, 0]
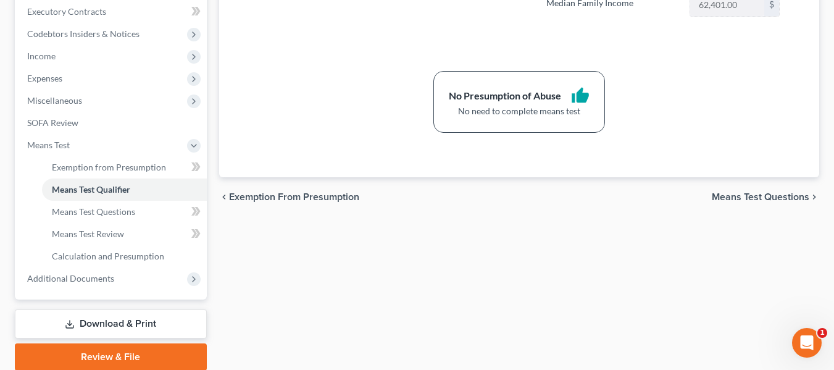
drag, startPoint x: 741, startPoint y: 198, endPoint x: 843, endPoint y: 196, distance: 101.9
click at [742, 198] on span "Means Test Questions" at bounding box center [761, 197] width 98 height 10
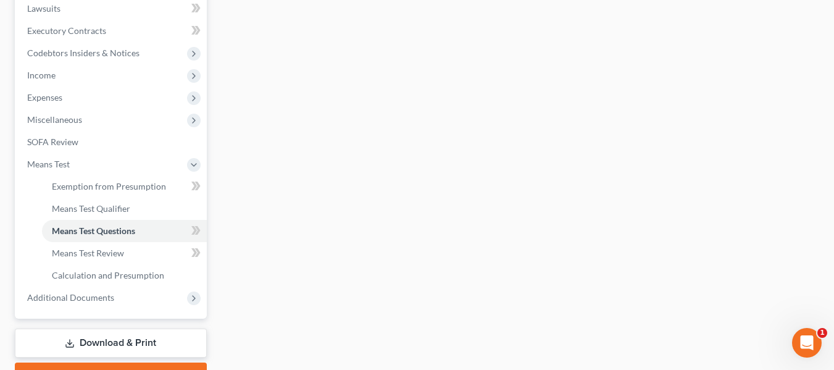
scroll to position [314, 0]
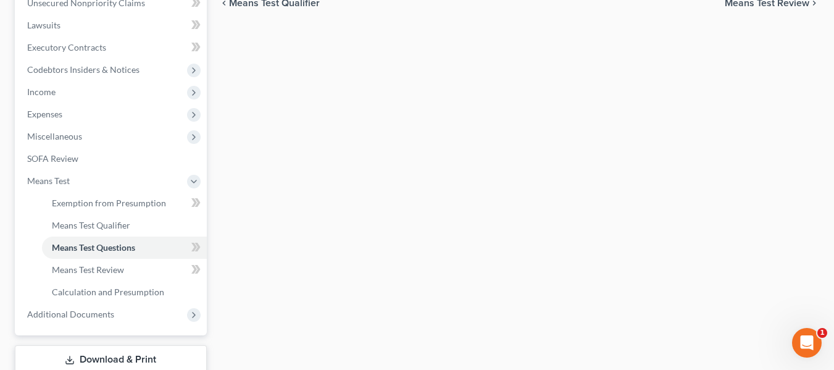
click at [780, 6] on span "Means Test Review" at bounding box center [767, 3] width 85 height 10
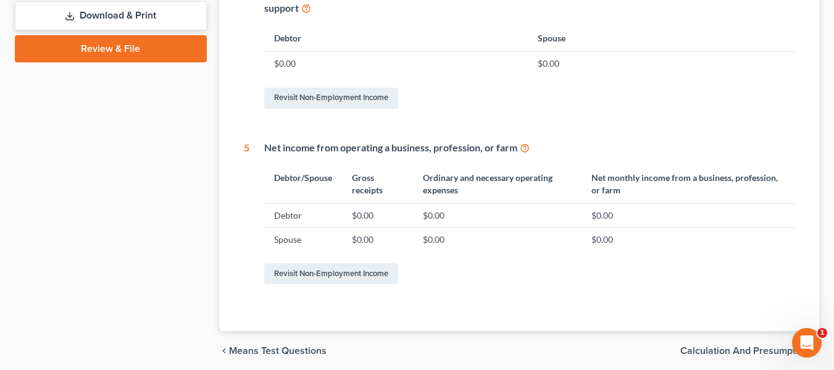
scroll to position [706, 0]
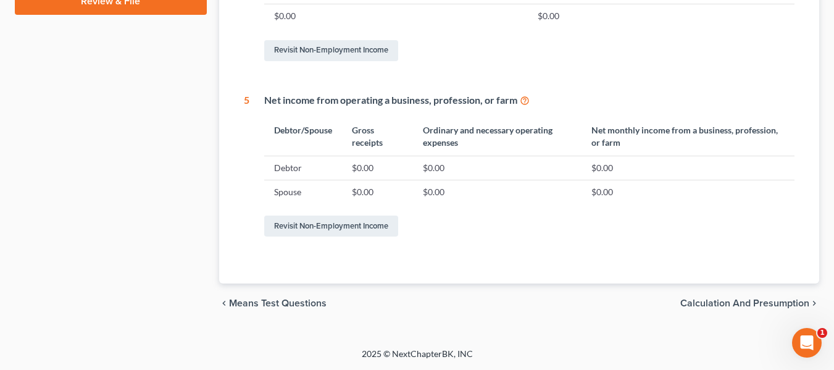
drag, startPoint x: 711, startPoint y: 306, endPoint x: 843, endPoint y: 292, distance: 132.3
click at [713, 306] on span "Calculation and Presumption" at bounding box center [745, 303] width 129 height 10
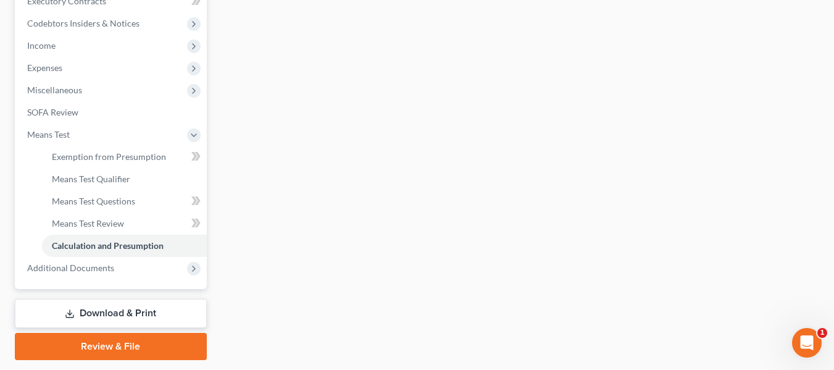
scroll to position [398, 0]
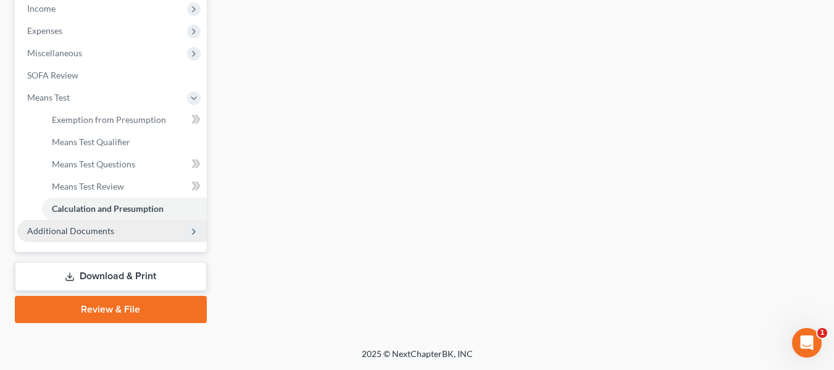
click at [69, 230] on span "Additional Documents" at bounding box center [70, 230] width 87 height 10
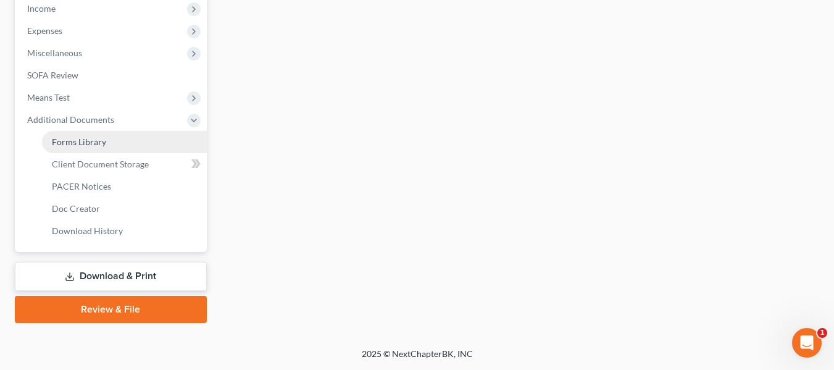
click at [93, 151] on link "Forms Library" at bounding box center [124, 142] width 165 height 22
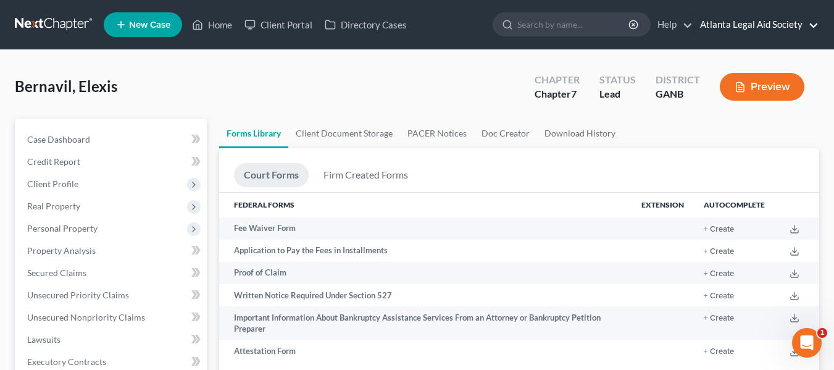
click at [742, 22] on link "Atlanta Legal Aid Society" at bounding box center [756, 25] width 125 height 22
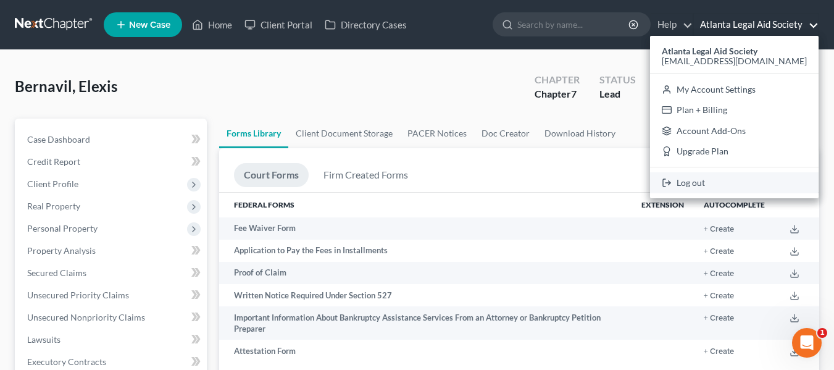
click at [711, 183] on link "Log out" at bounding box center [734, 182] width 169 height 21
